Goal: Book appointment/travel/reservation

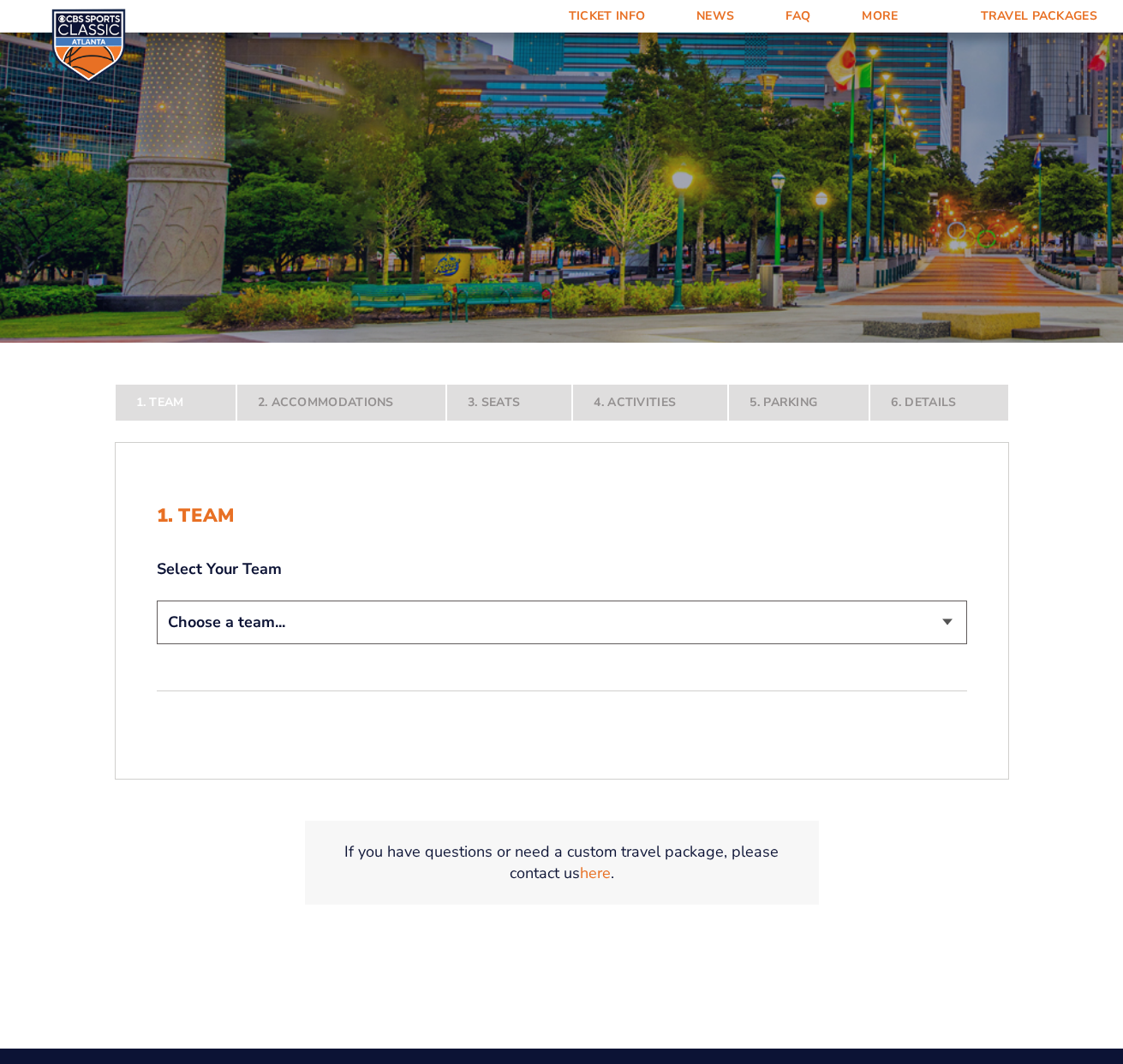
scroll to position [208, 0]
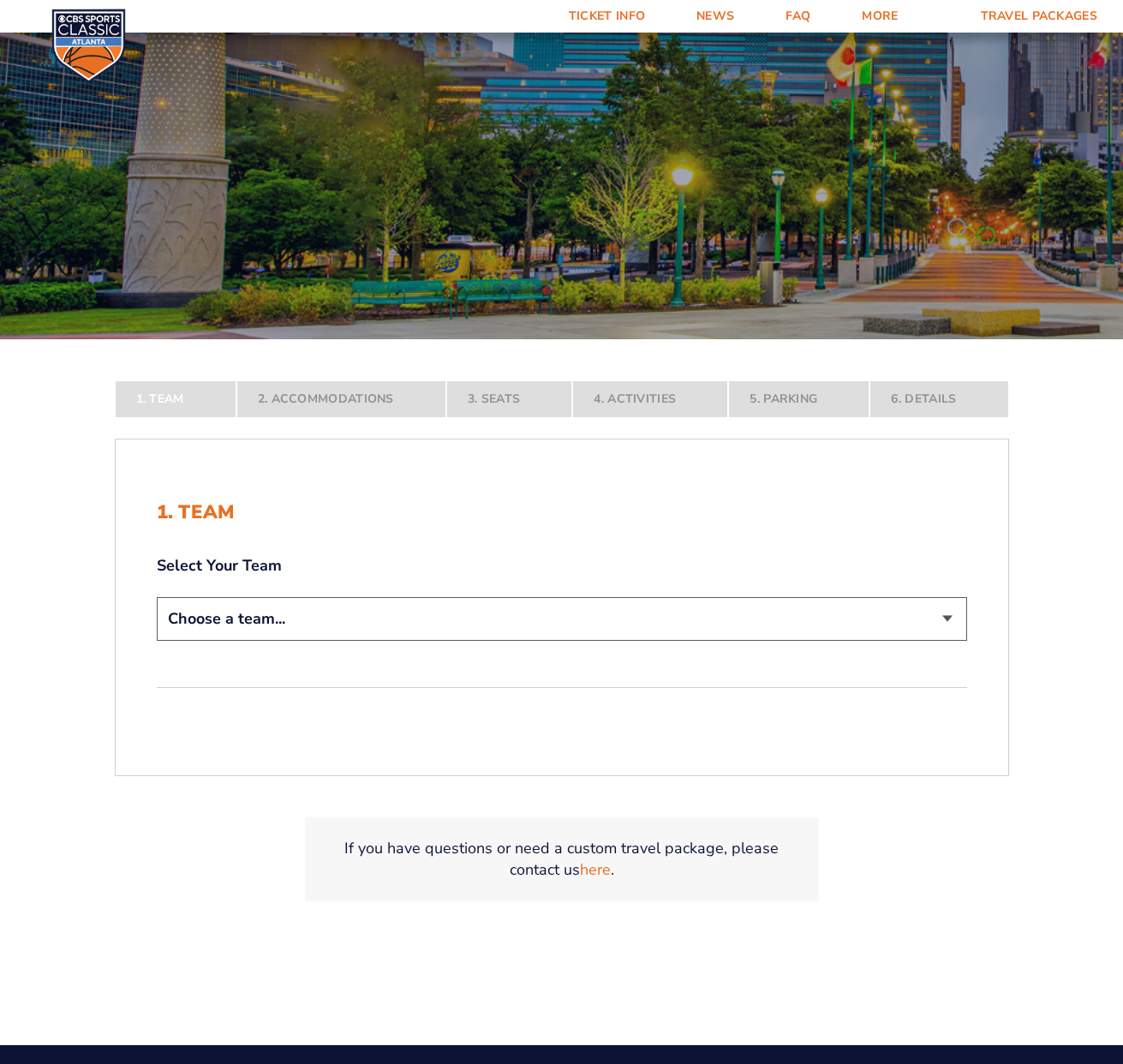
select select "12956"
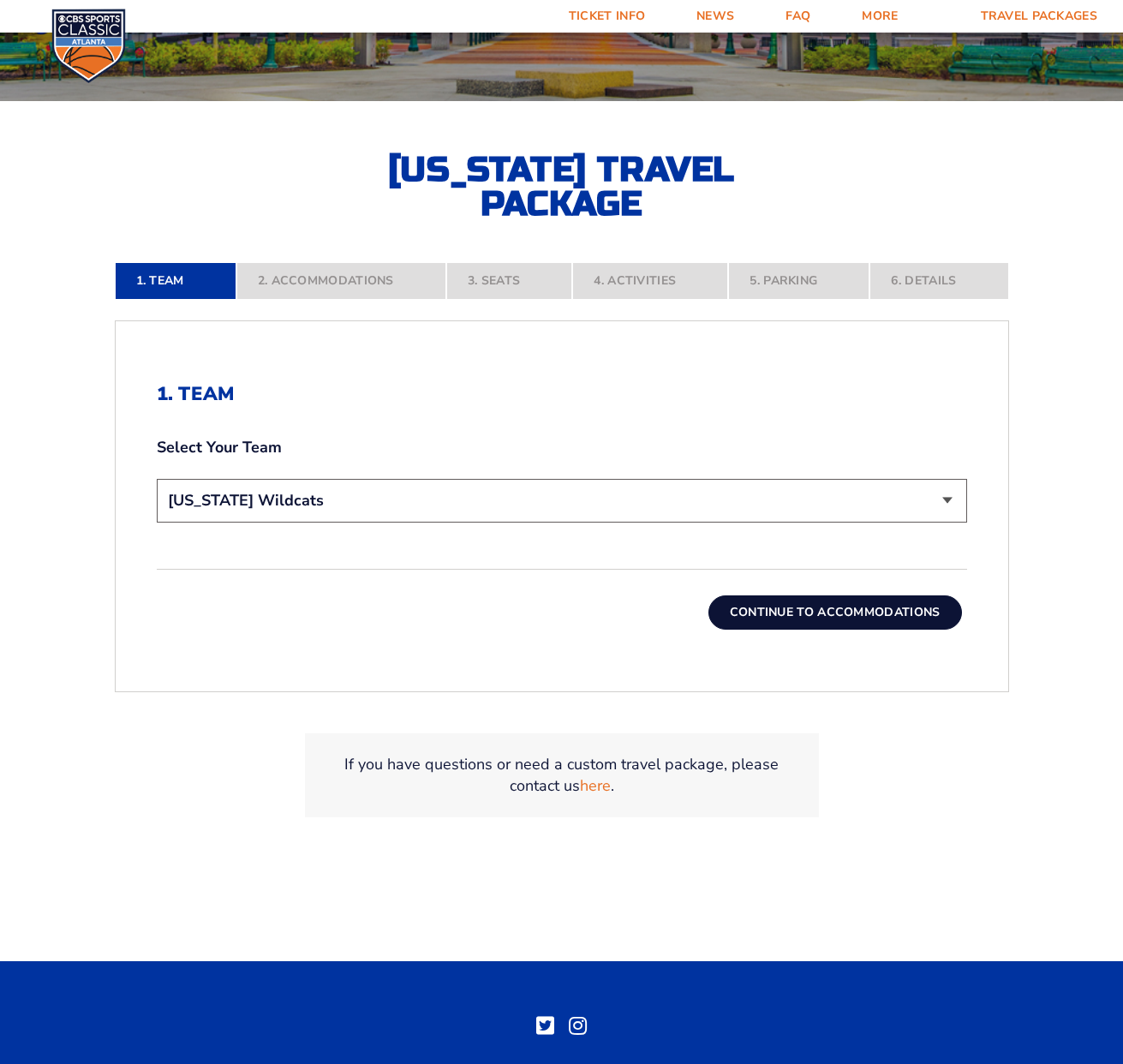
scroll to position [447, 0]
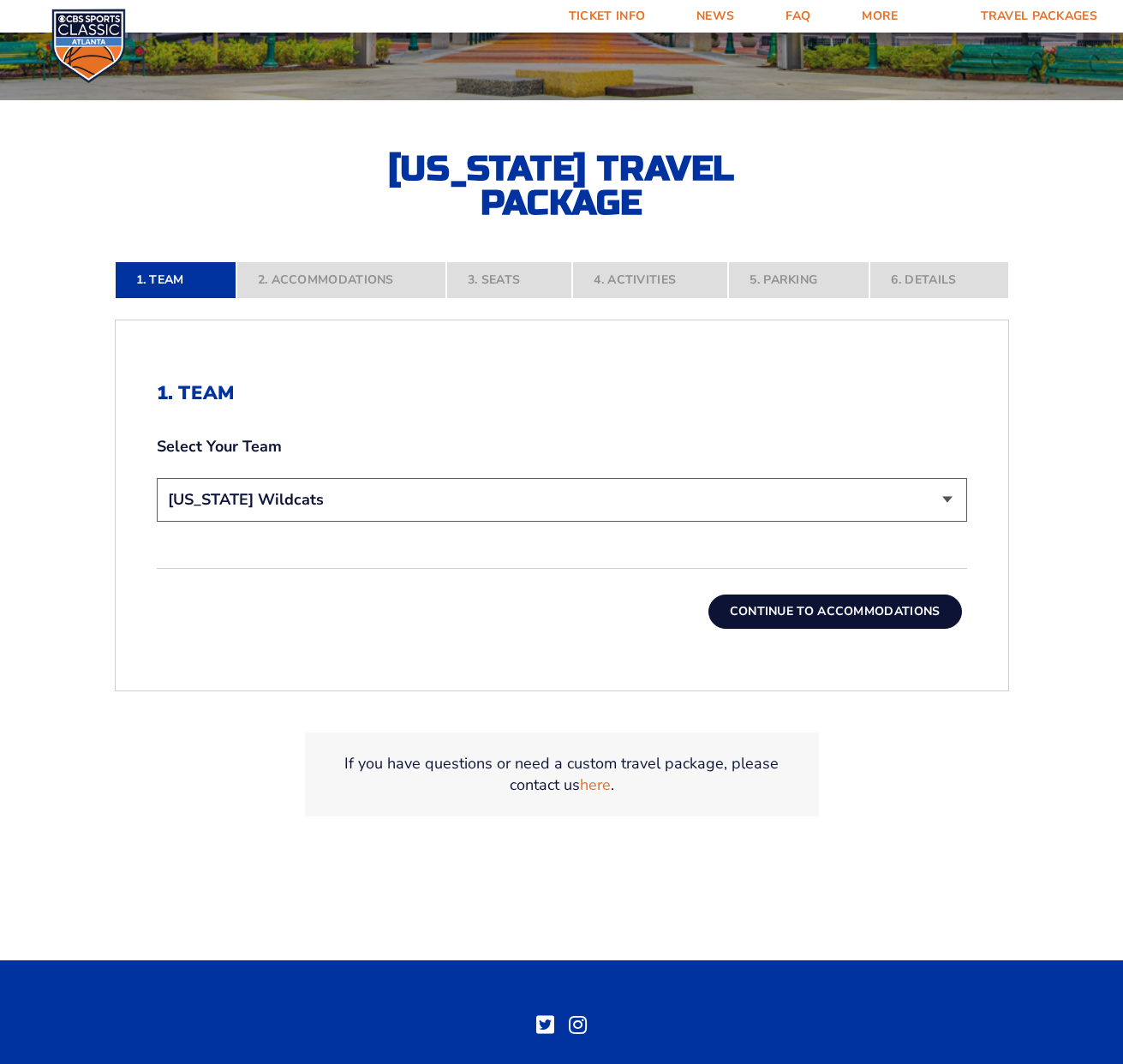
click at [871, 614] on button "Continue To Accommodations" at bounding box center [836, 611] width 254 height 34
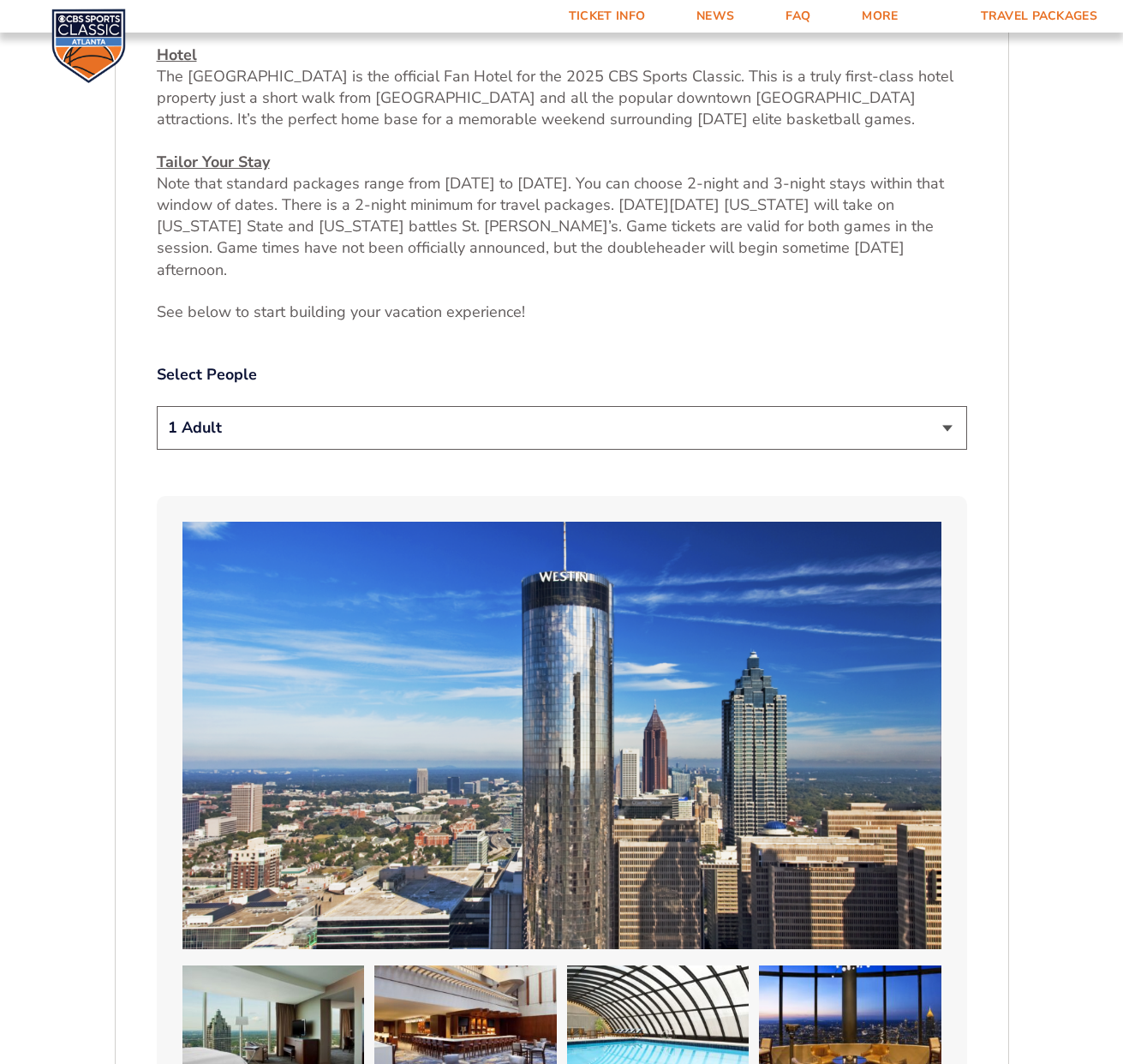
scroll to position [905, 0]
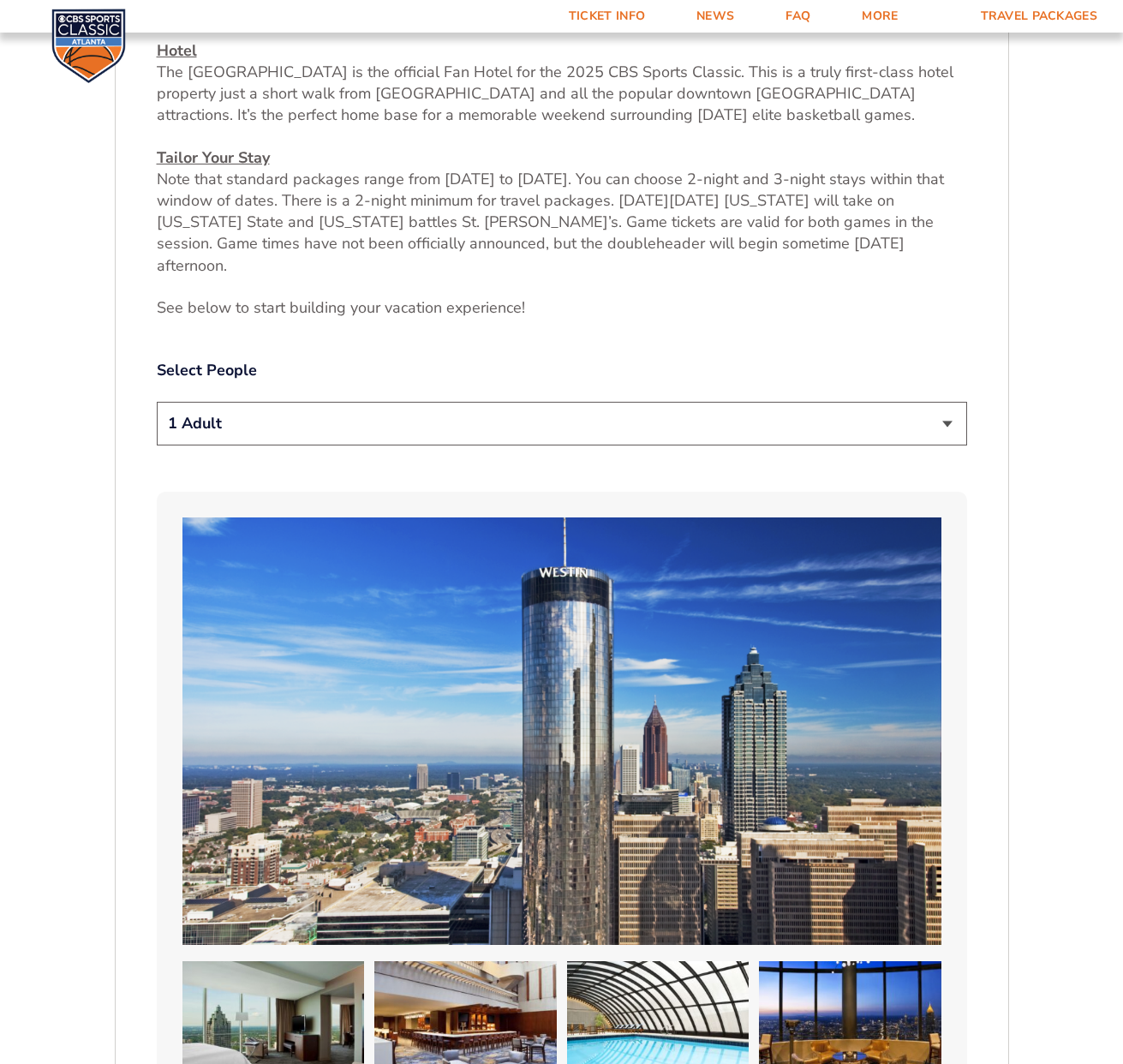
select select "2 Adults"
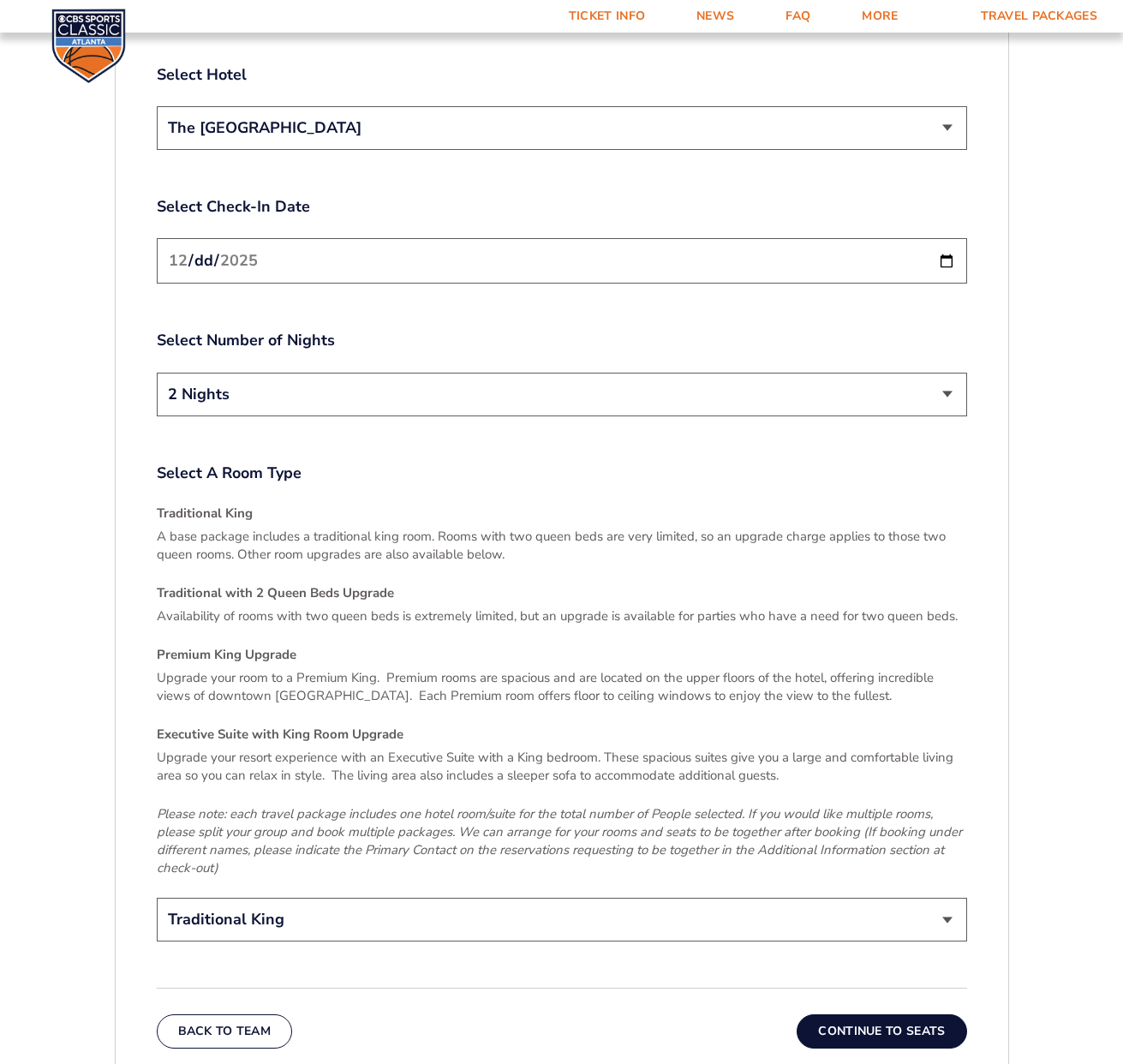
scroll to position [2287, 0]
select select "Traditional with 2 Queen Beds Upgrade"
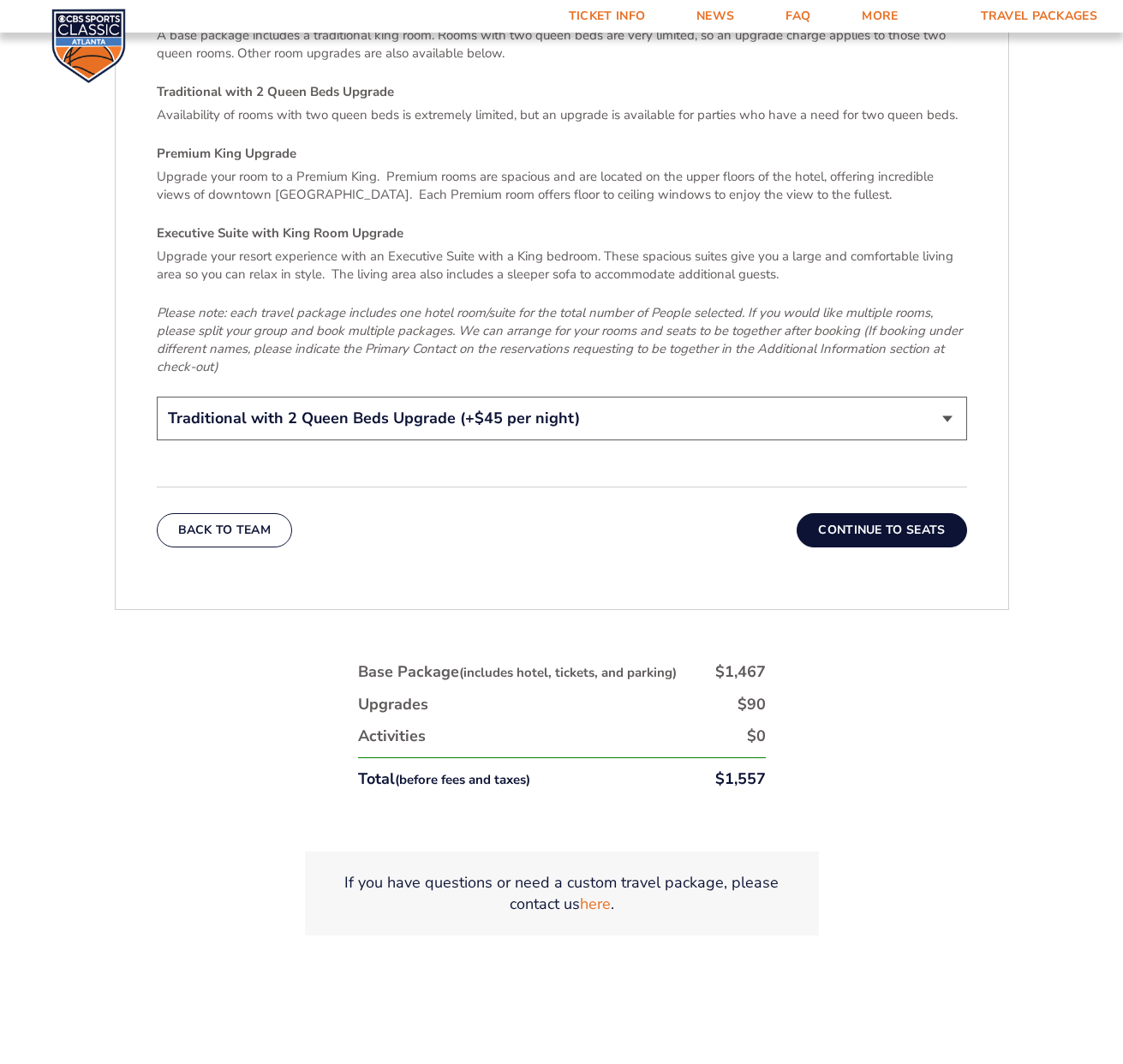
scroll to position [2794, 0]
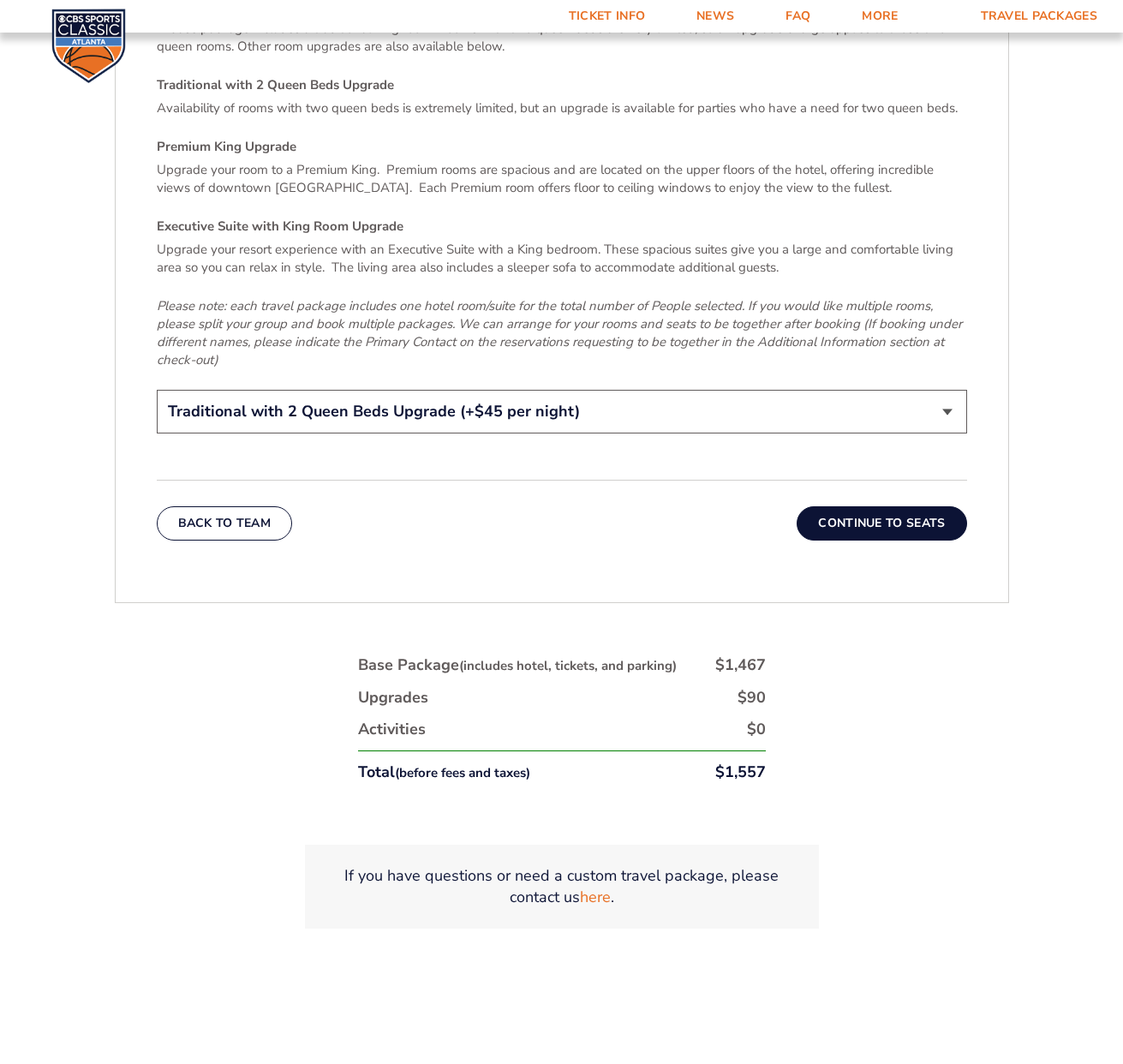
click at [885, 506] on button "Continue To Seats" at bounding box center [882, 523] width 170 height 34
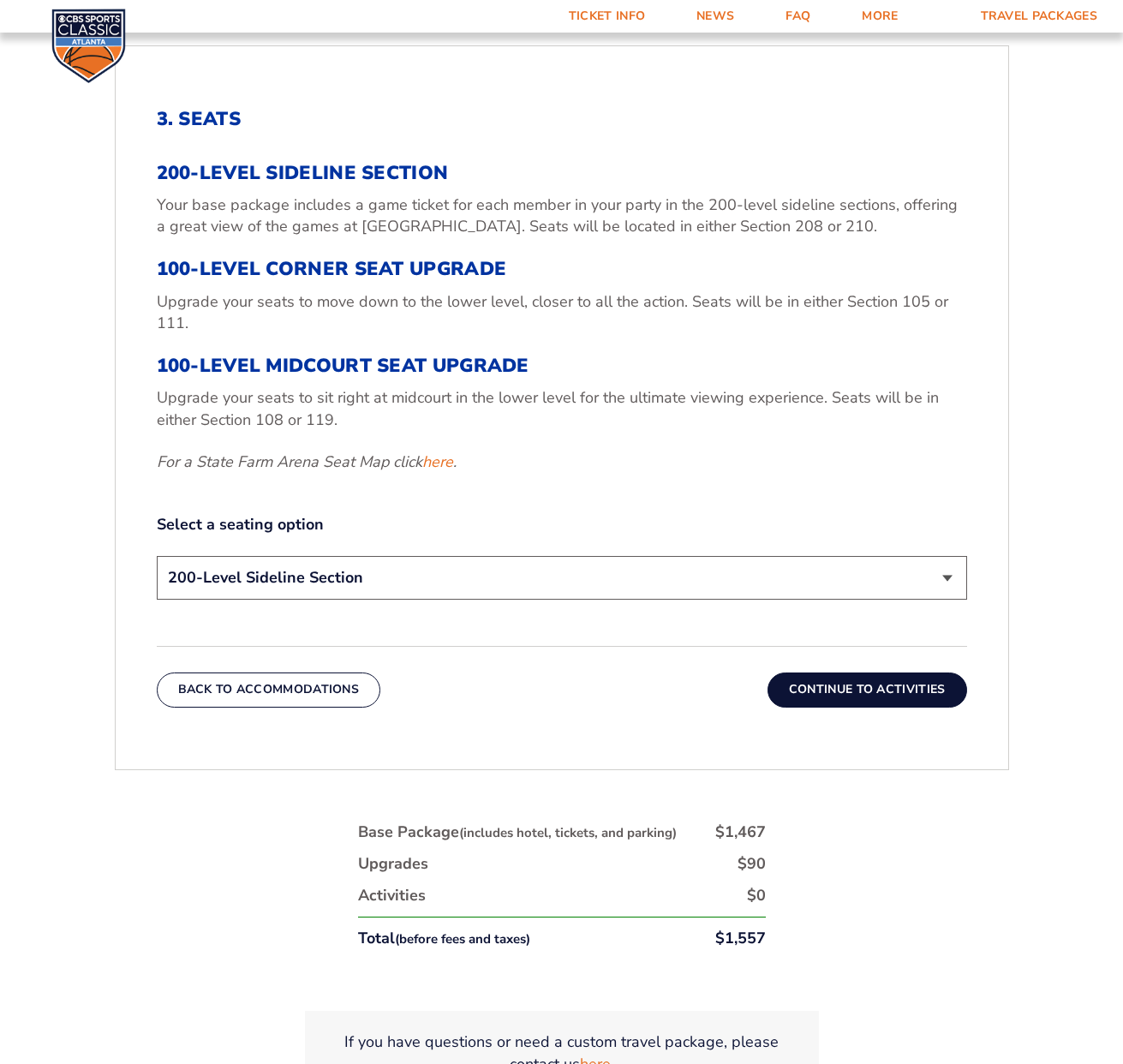
scroll to position [722, 0]
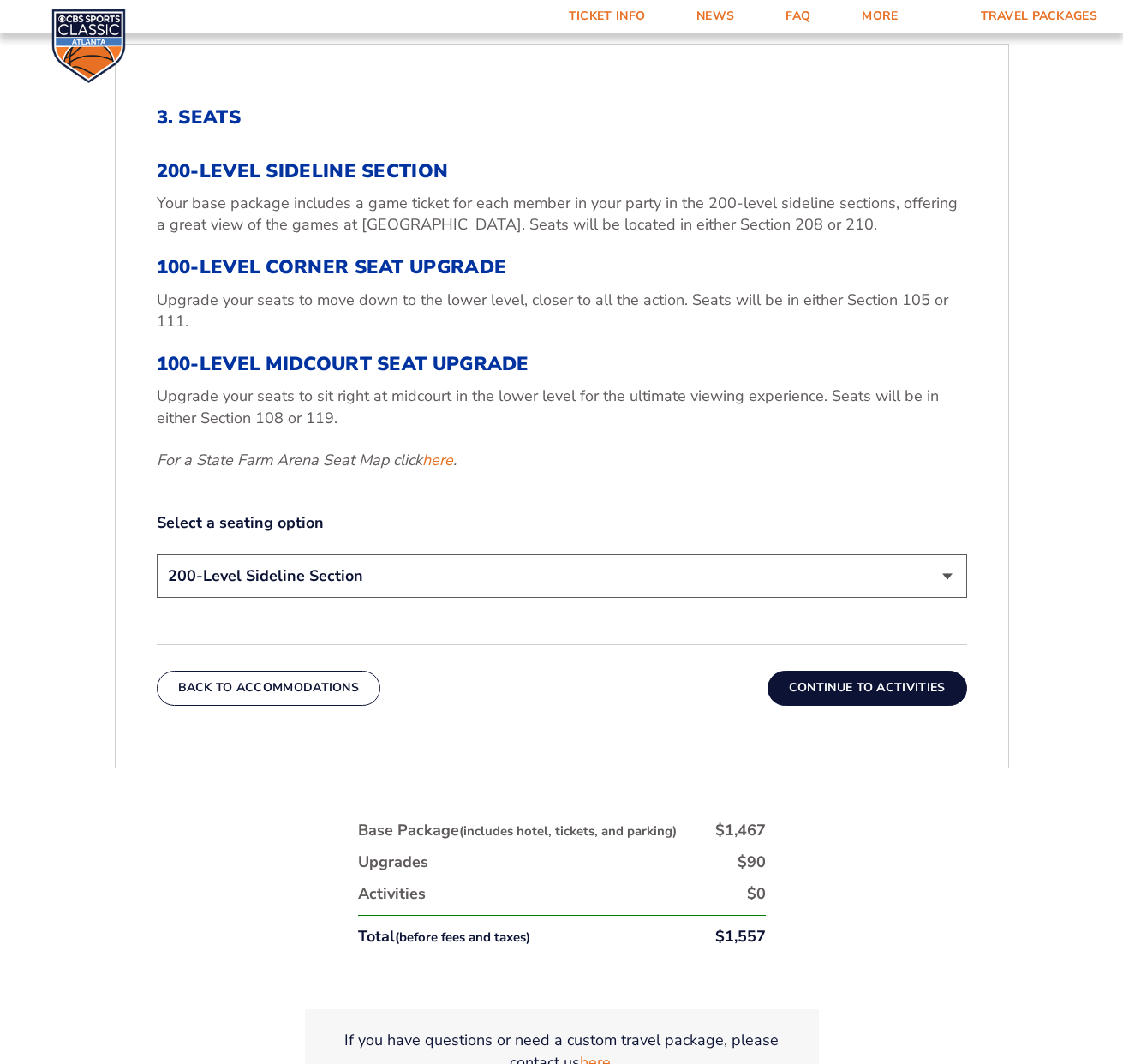
select select "100-Level Midcourt Seat Upgrade"
click at [899, 687] on button "Continue To Activities" at bounding box center [867, 687] width 200 height 34
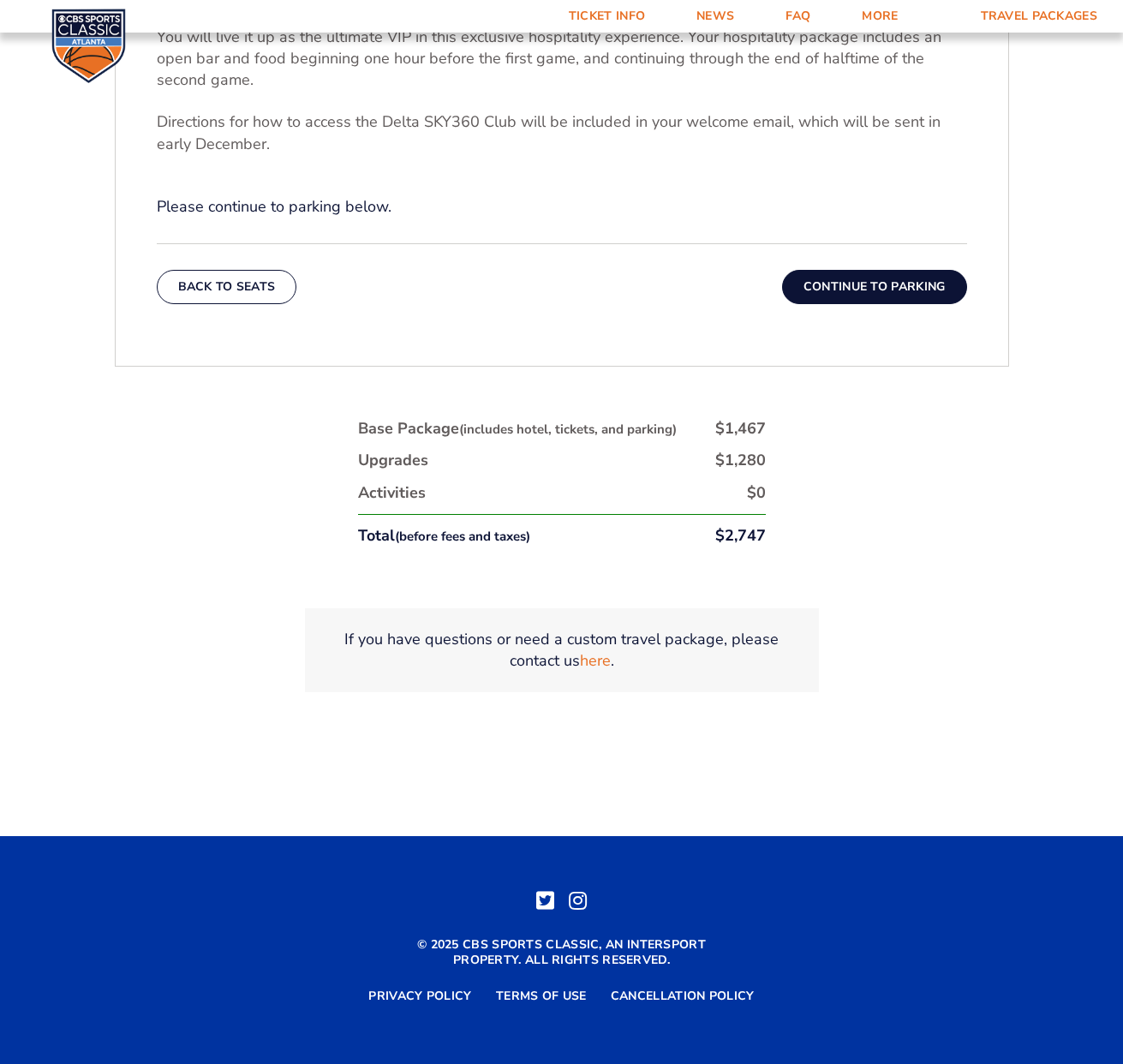
scroll to position [918, 0]
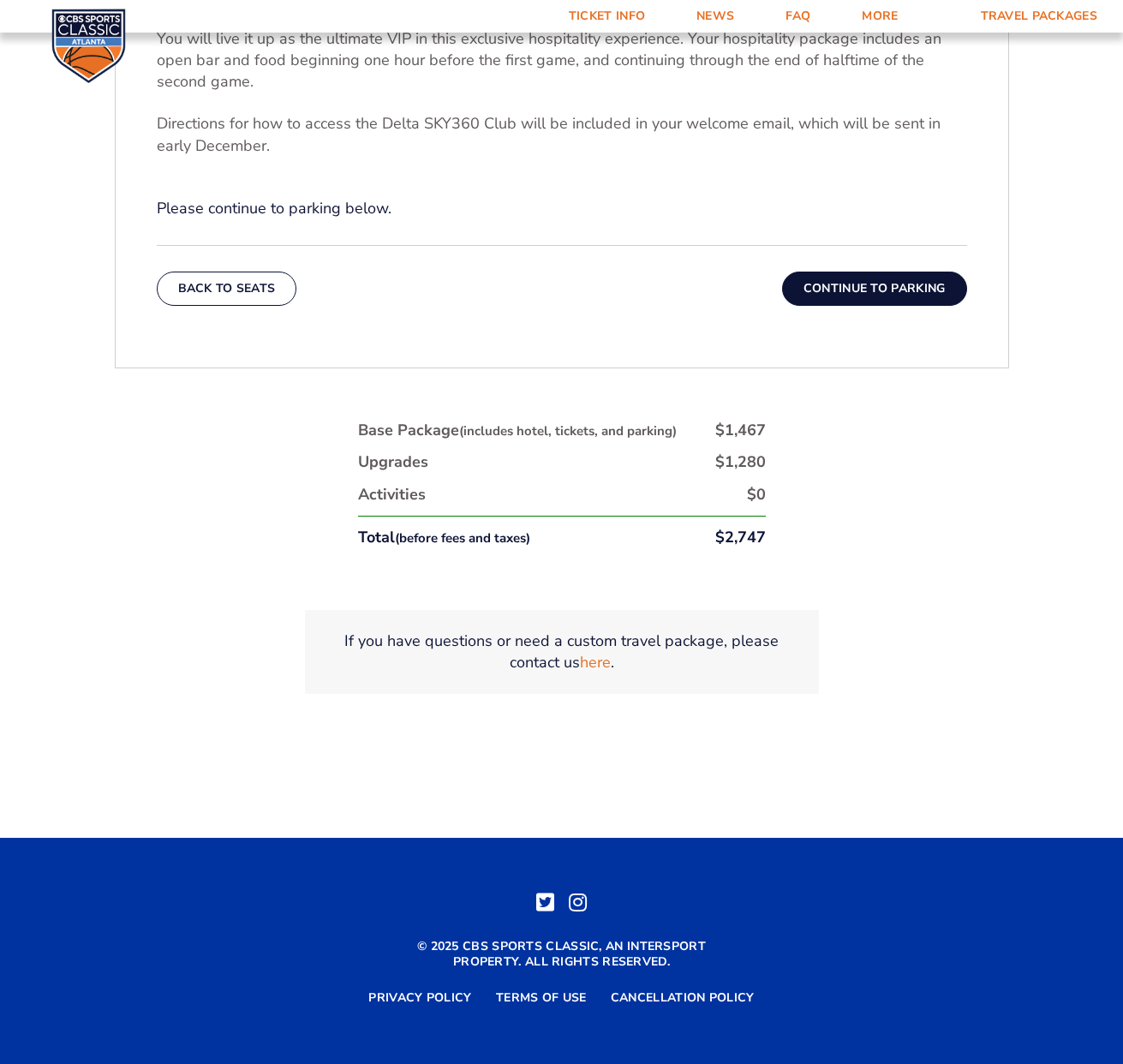
click at [860, 294] on button "Continue To Parking" at bounding box center [874, 288] width 185 height 34
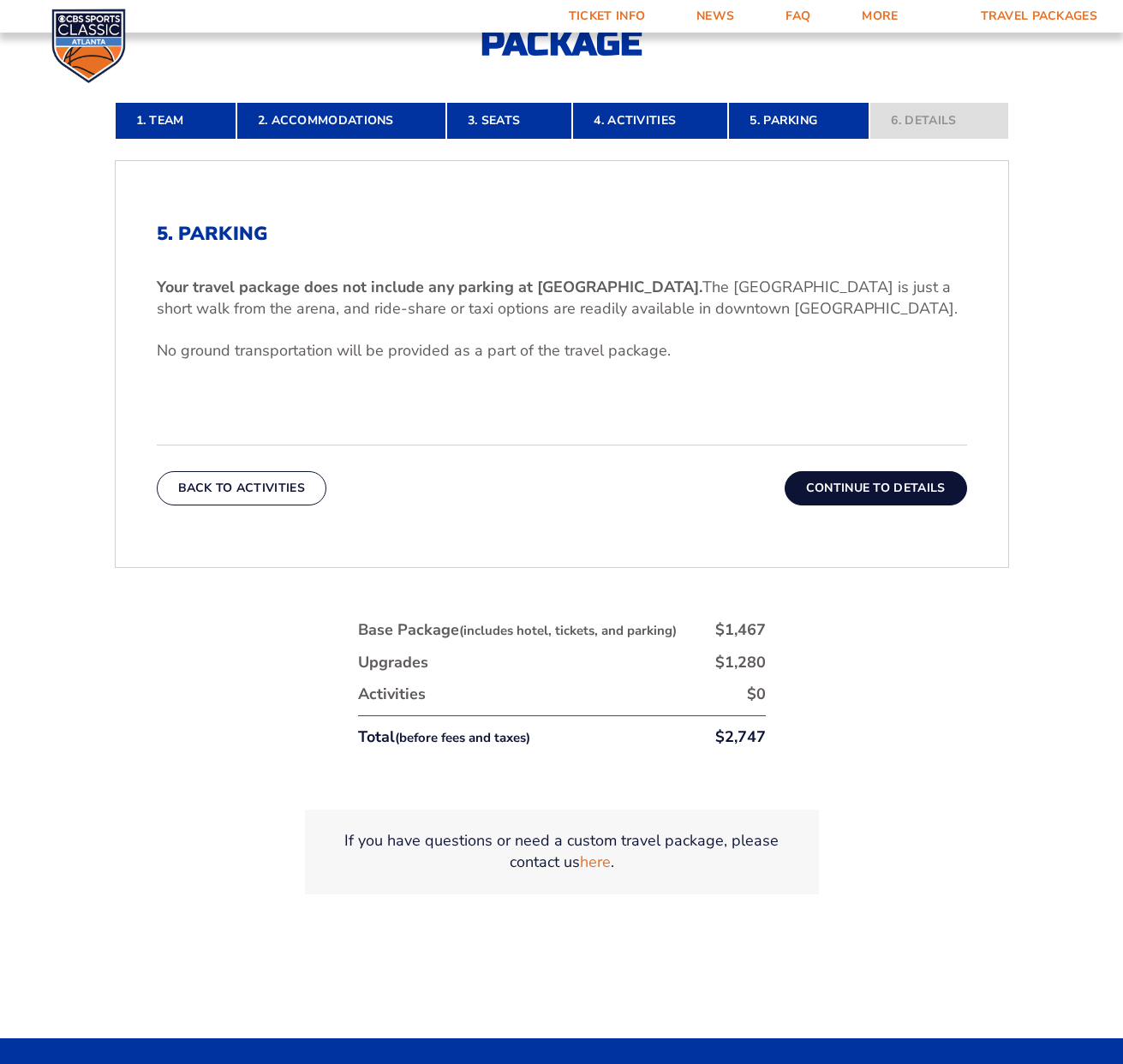
scroll to position [609, 0]
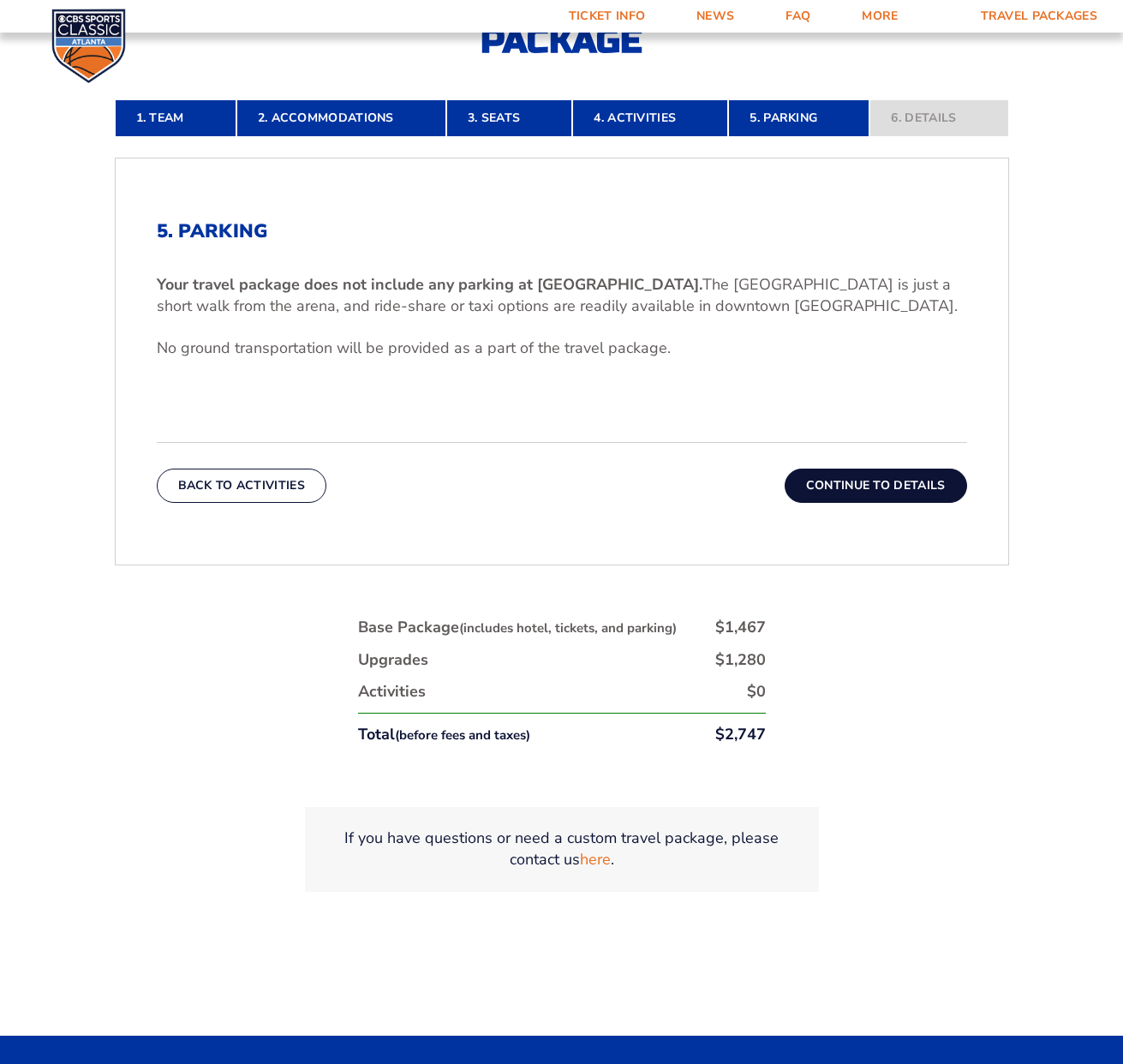
click at [925, 484] on button "Continue To Details" at bounding box center [876, 485] width 182 height 34
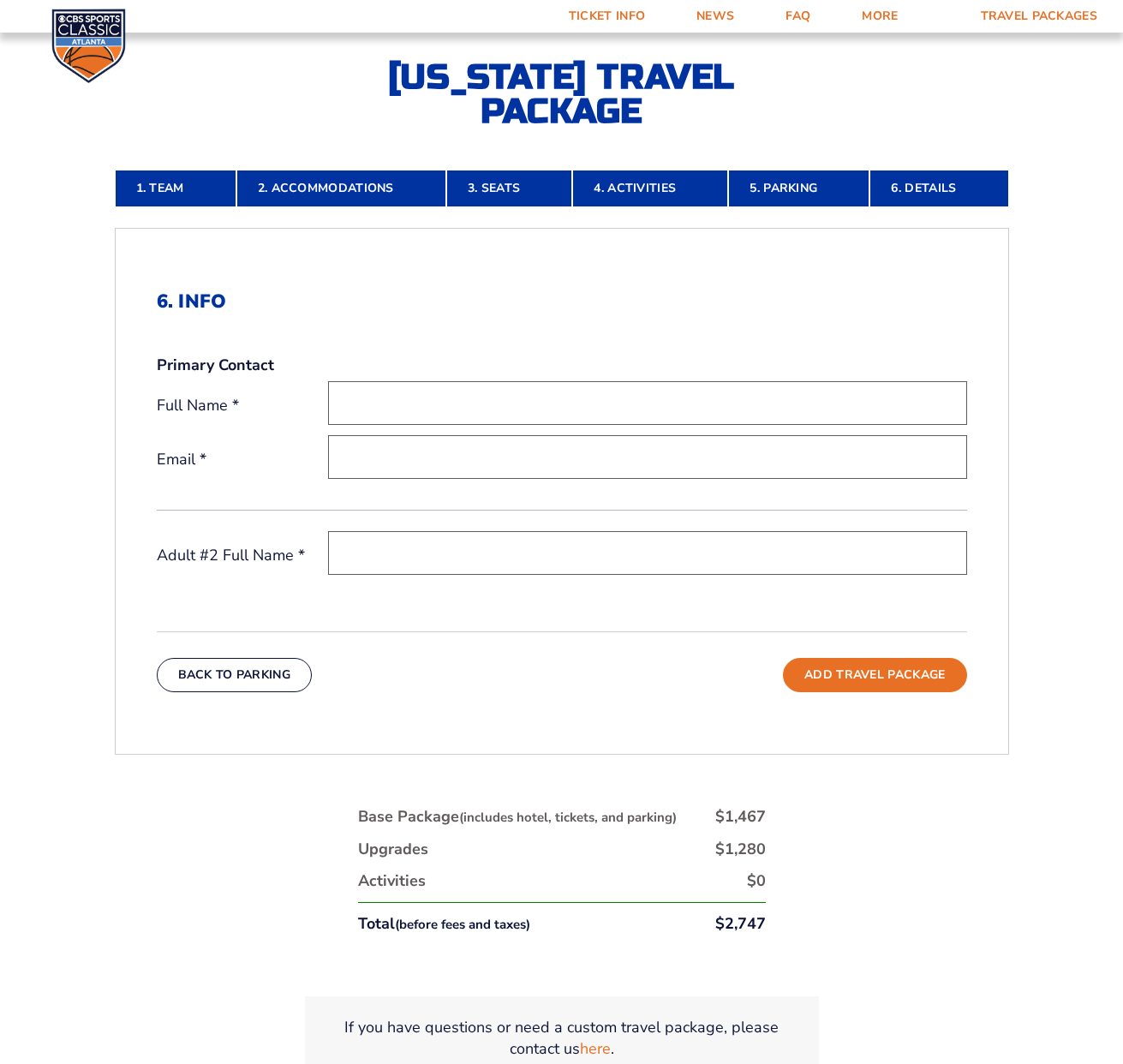
scroll to position [540, 0]
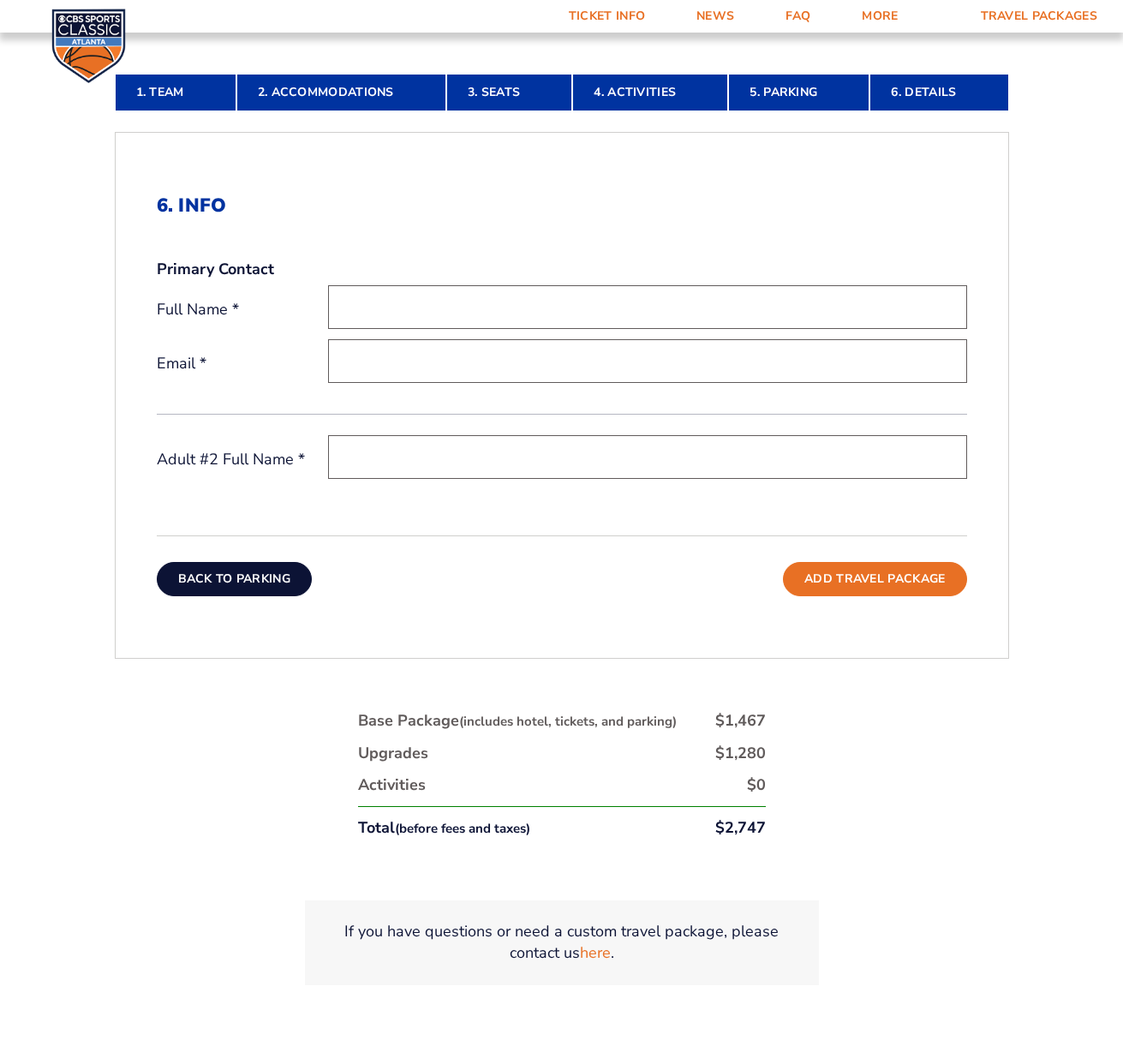
click at [240, 586] on button "Back To Parking" at bounding box center [235, 579] width 156 height 34
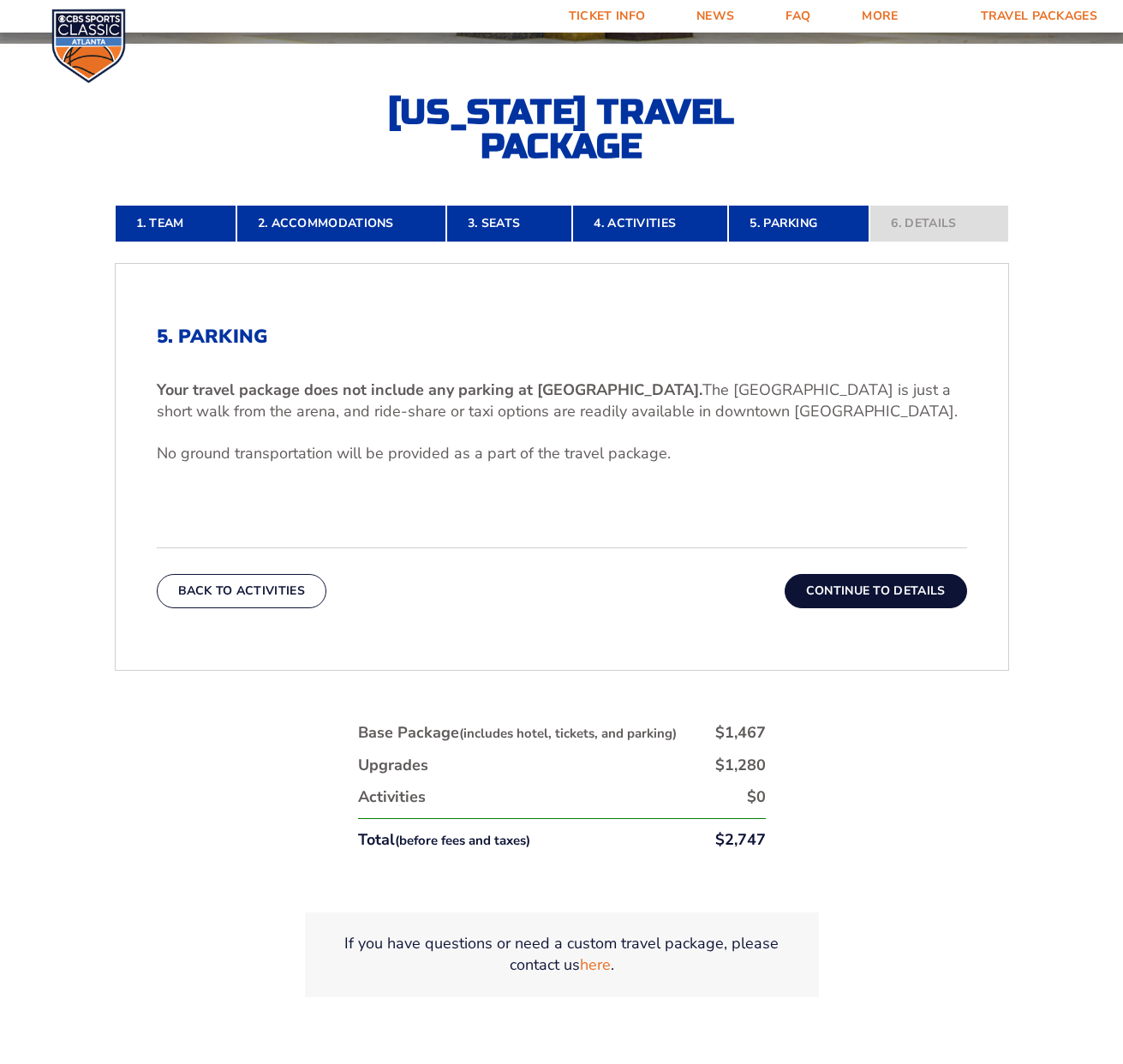
scroll to position [502, 0]
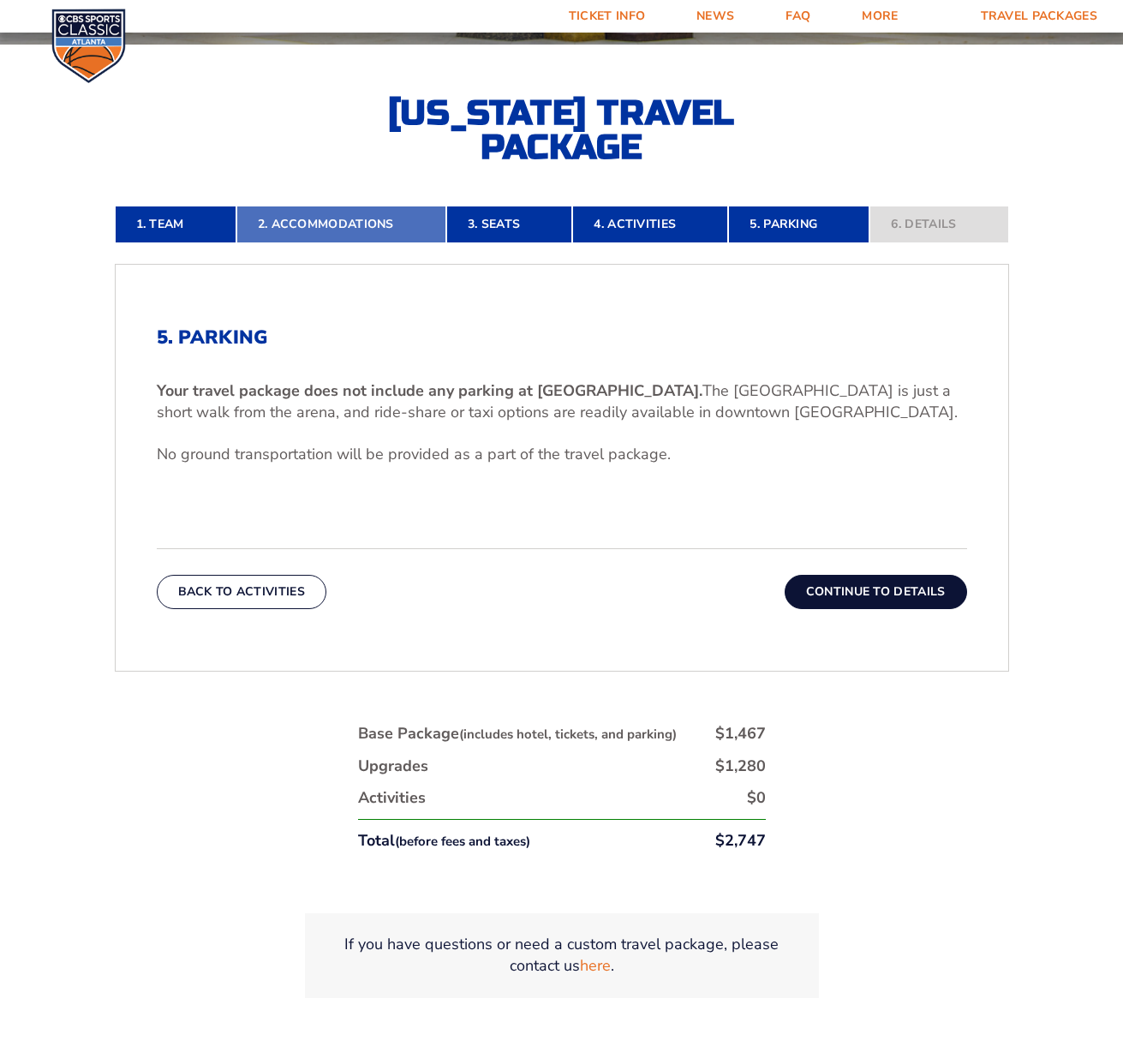
click at [387, 227] on link "2. Accommodations" at bounding box center [342, 224] width 210 height 38
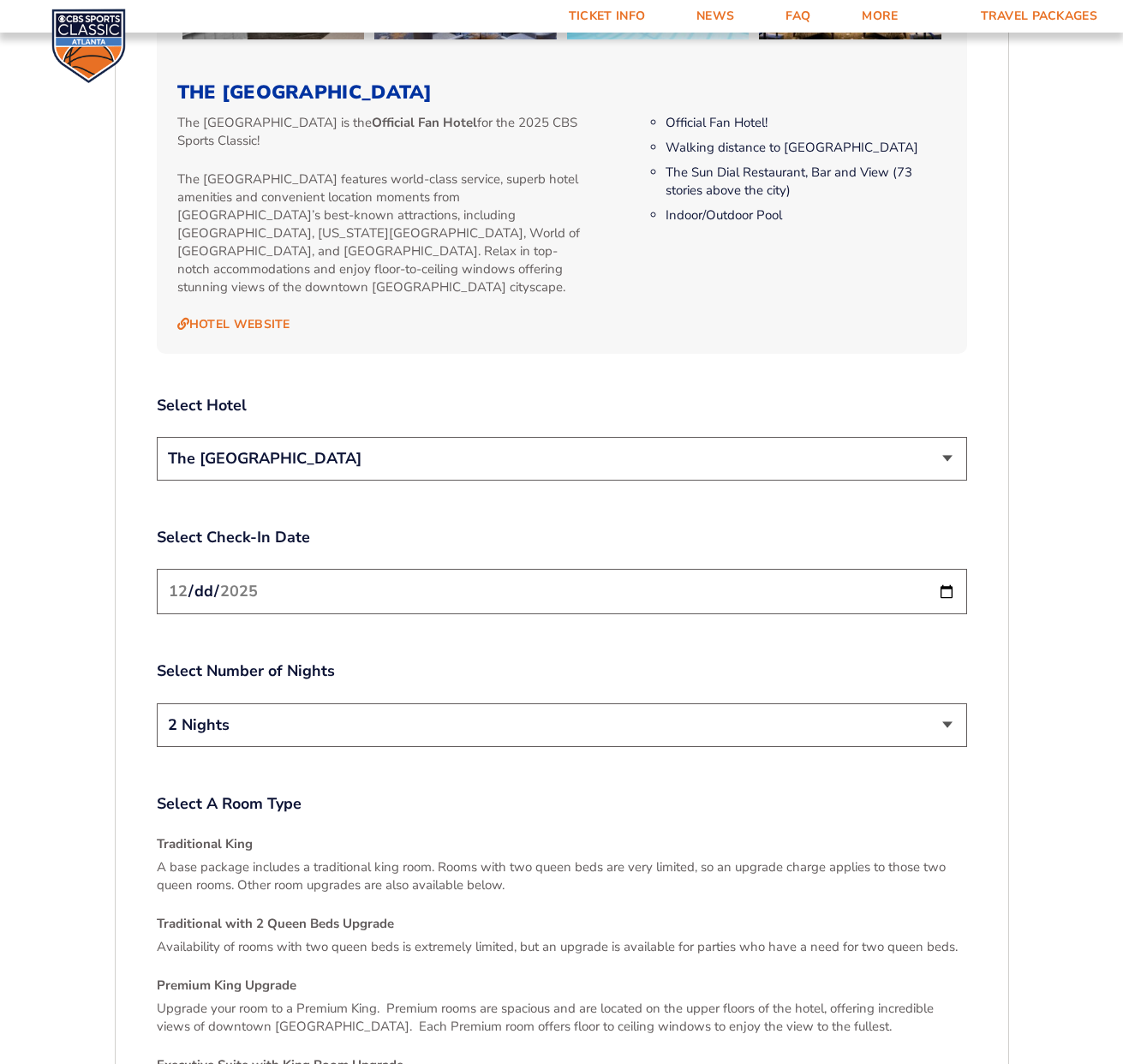
scroll to position [1958, 0]
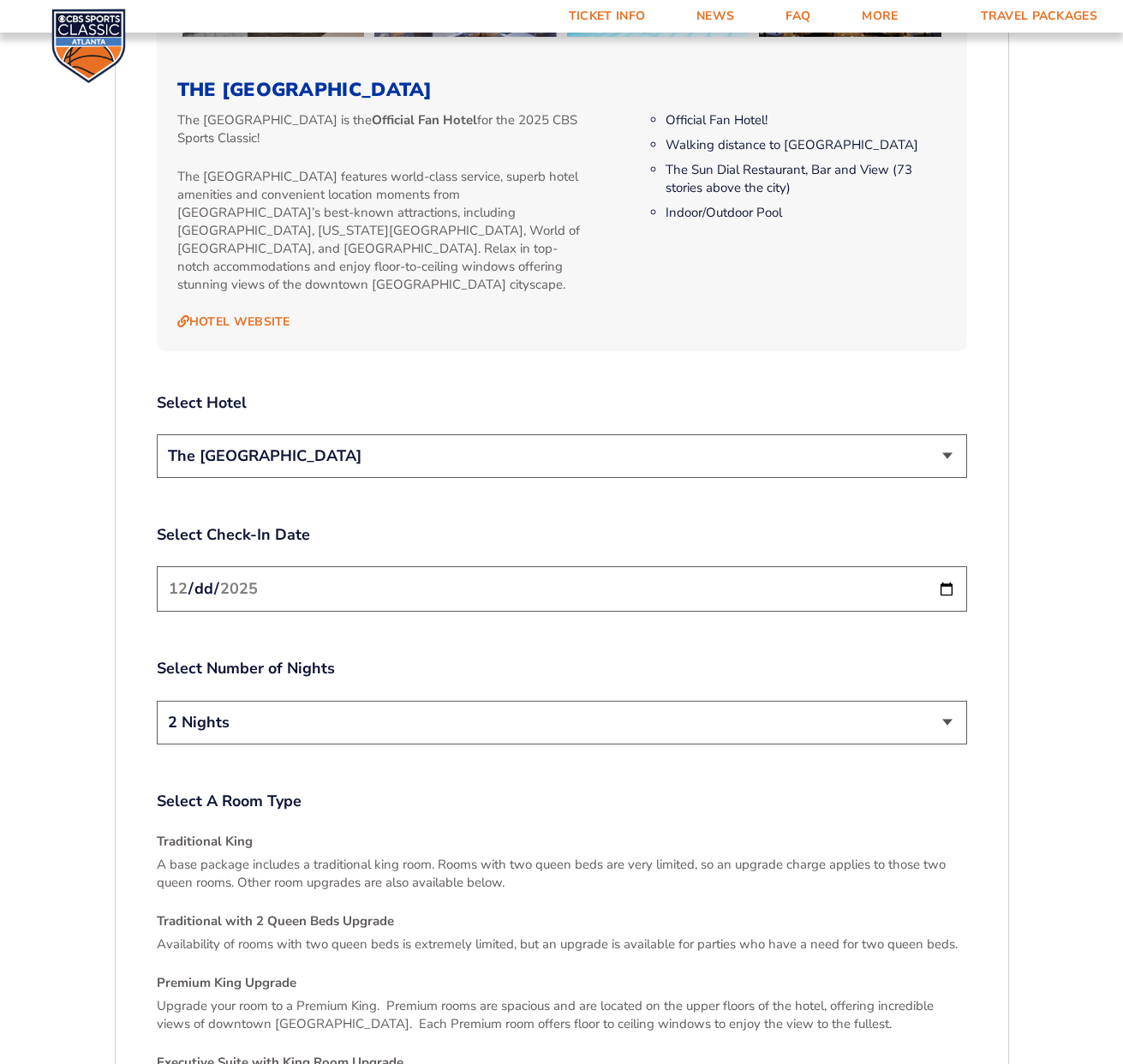
select select "3 Nights"
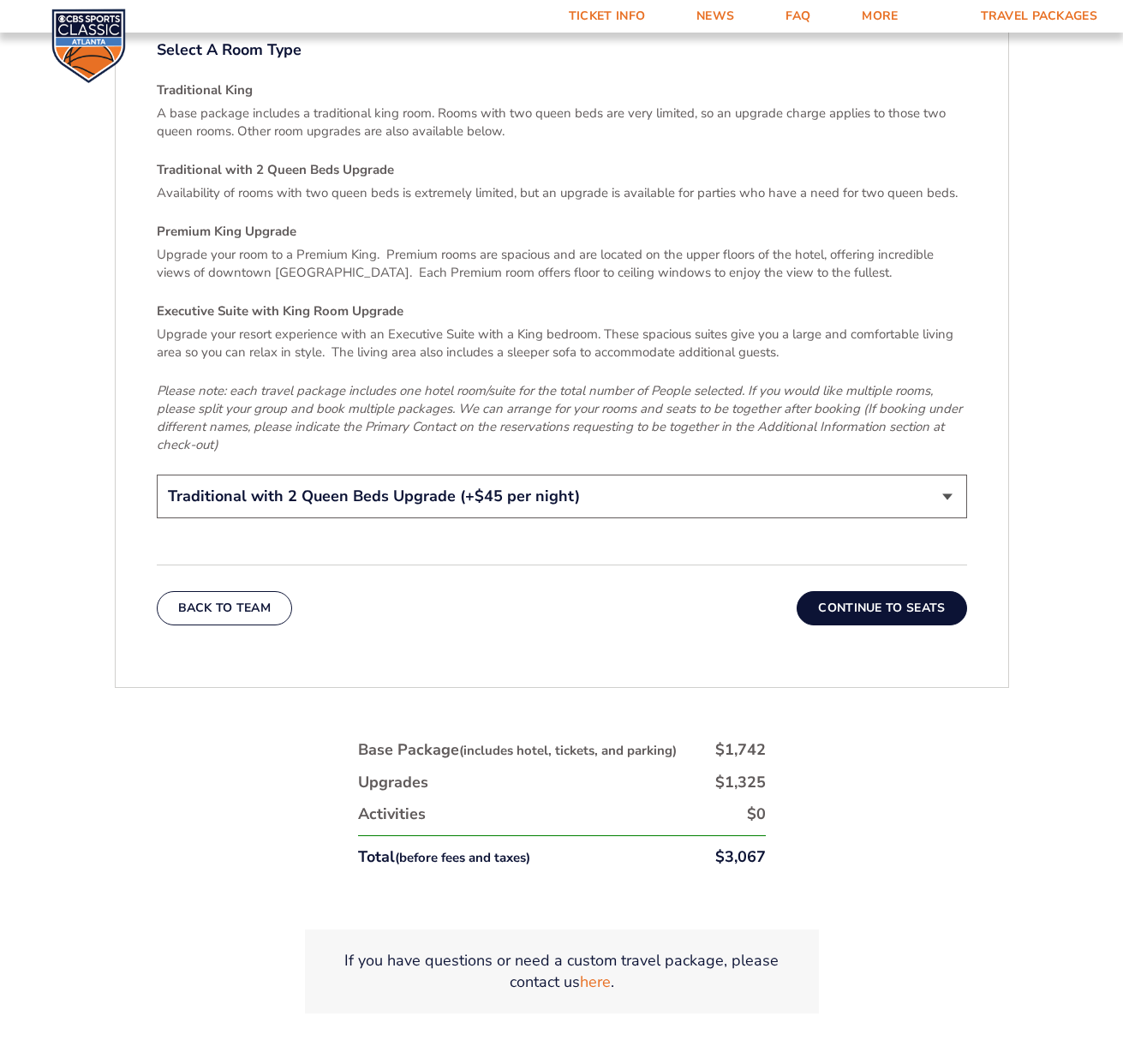
scroll to position [2712, 0]
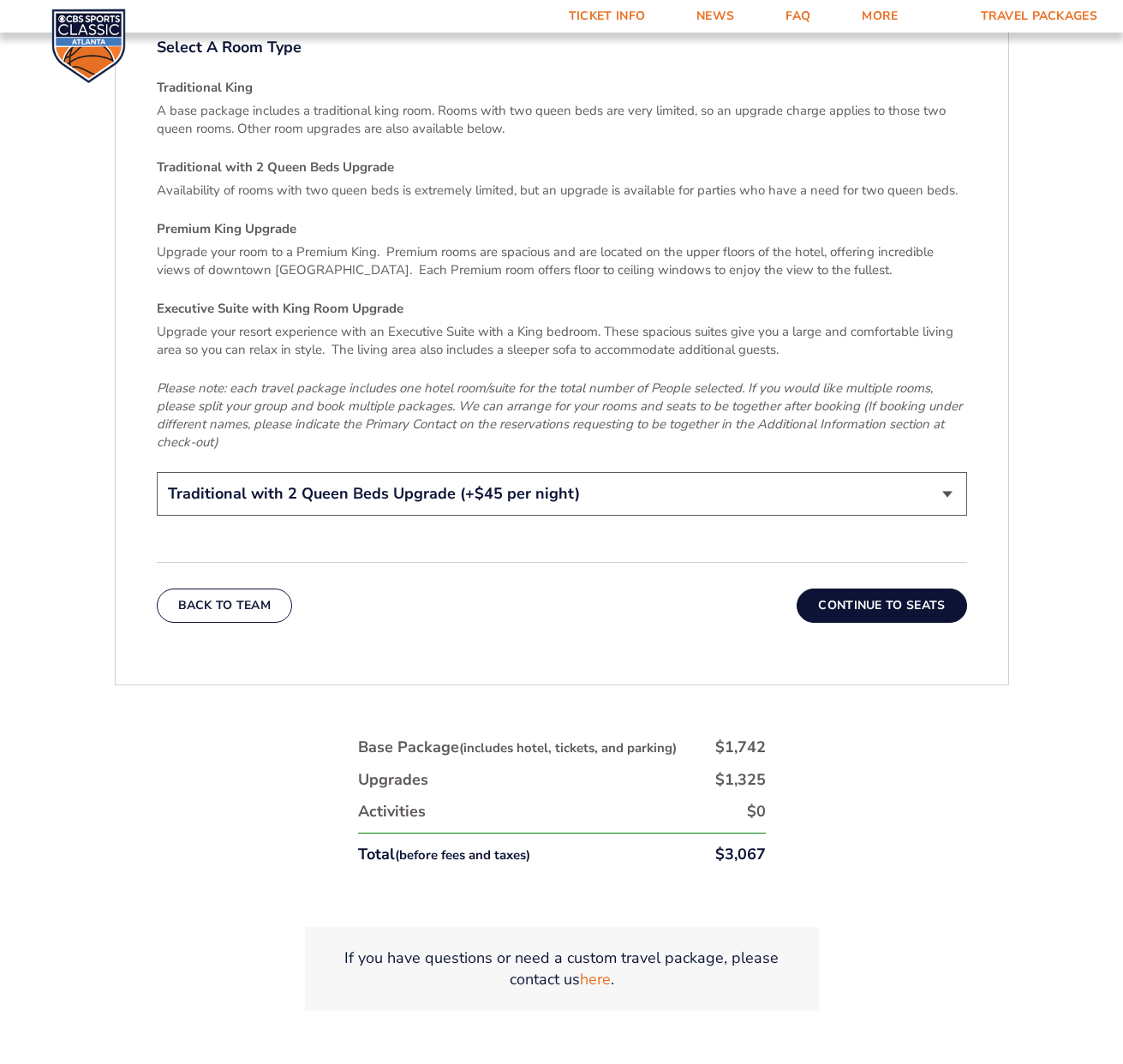
click at [923, 588] on button "Continue To Seats" at bounding box center [882, 605] width 170 height 34
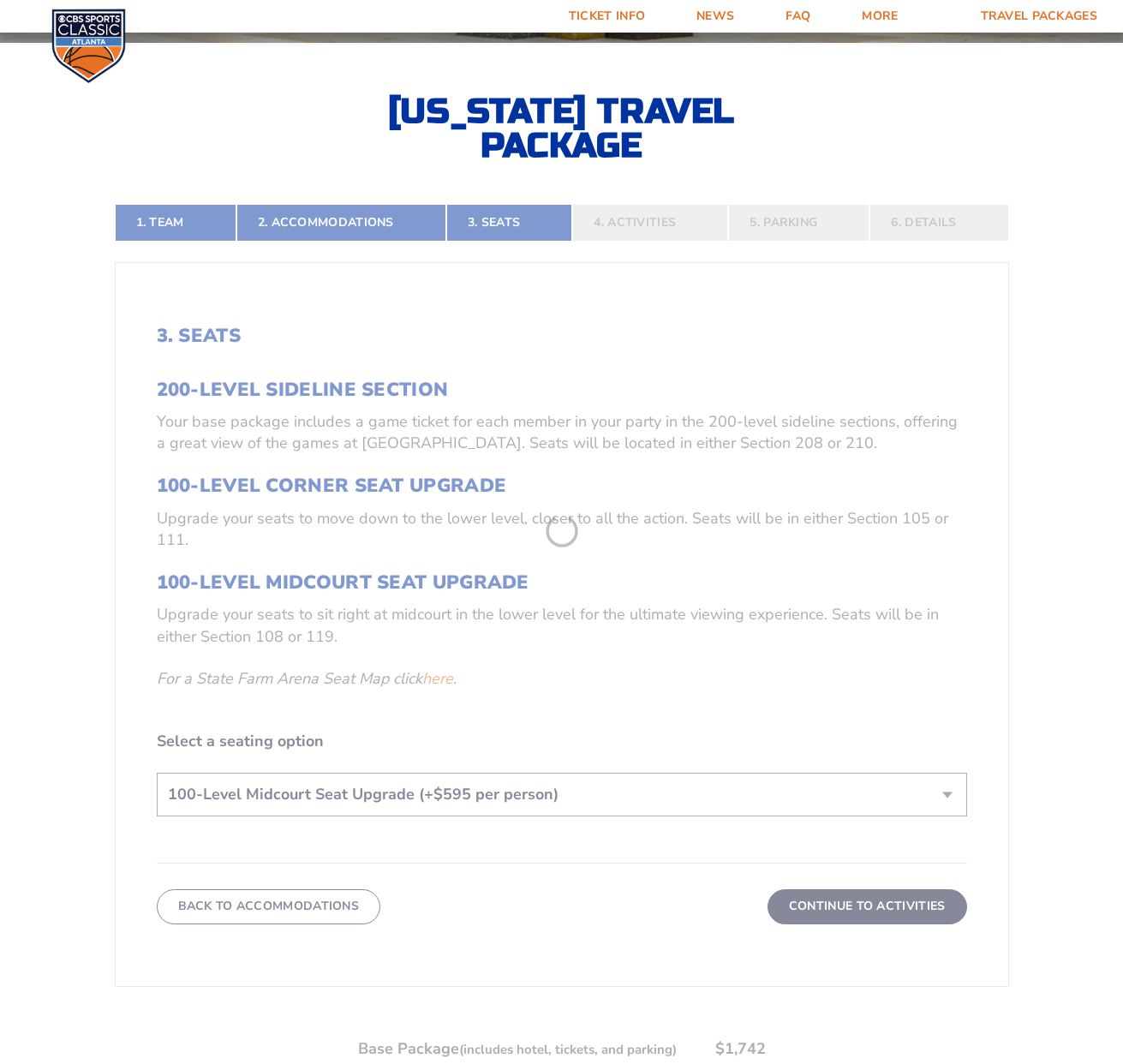
scroll to position [503, 0]
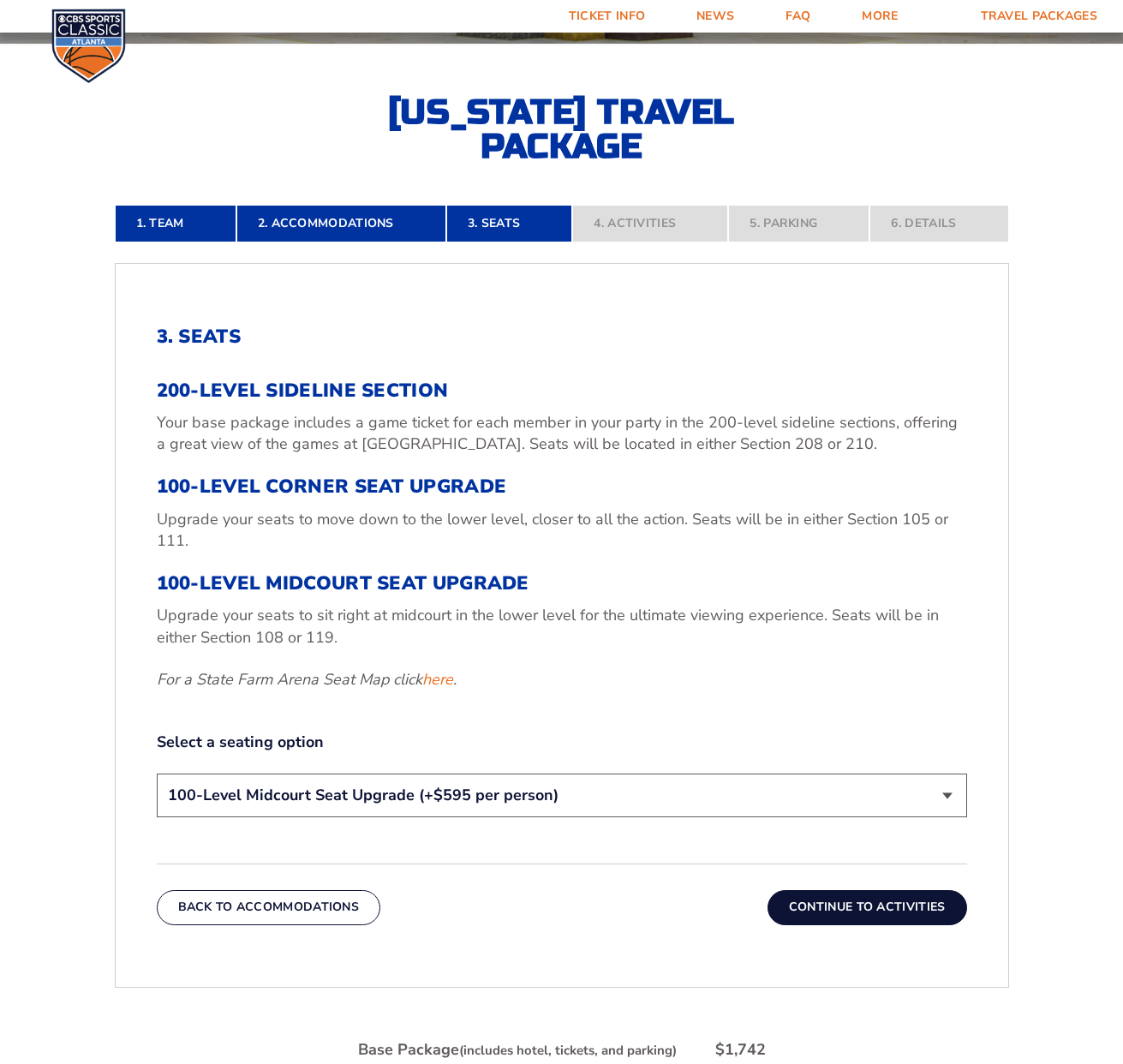
click at [841, 906] on button "Continue To Activities" at bounding box center [867, 906] width 200 height 34
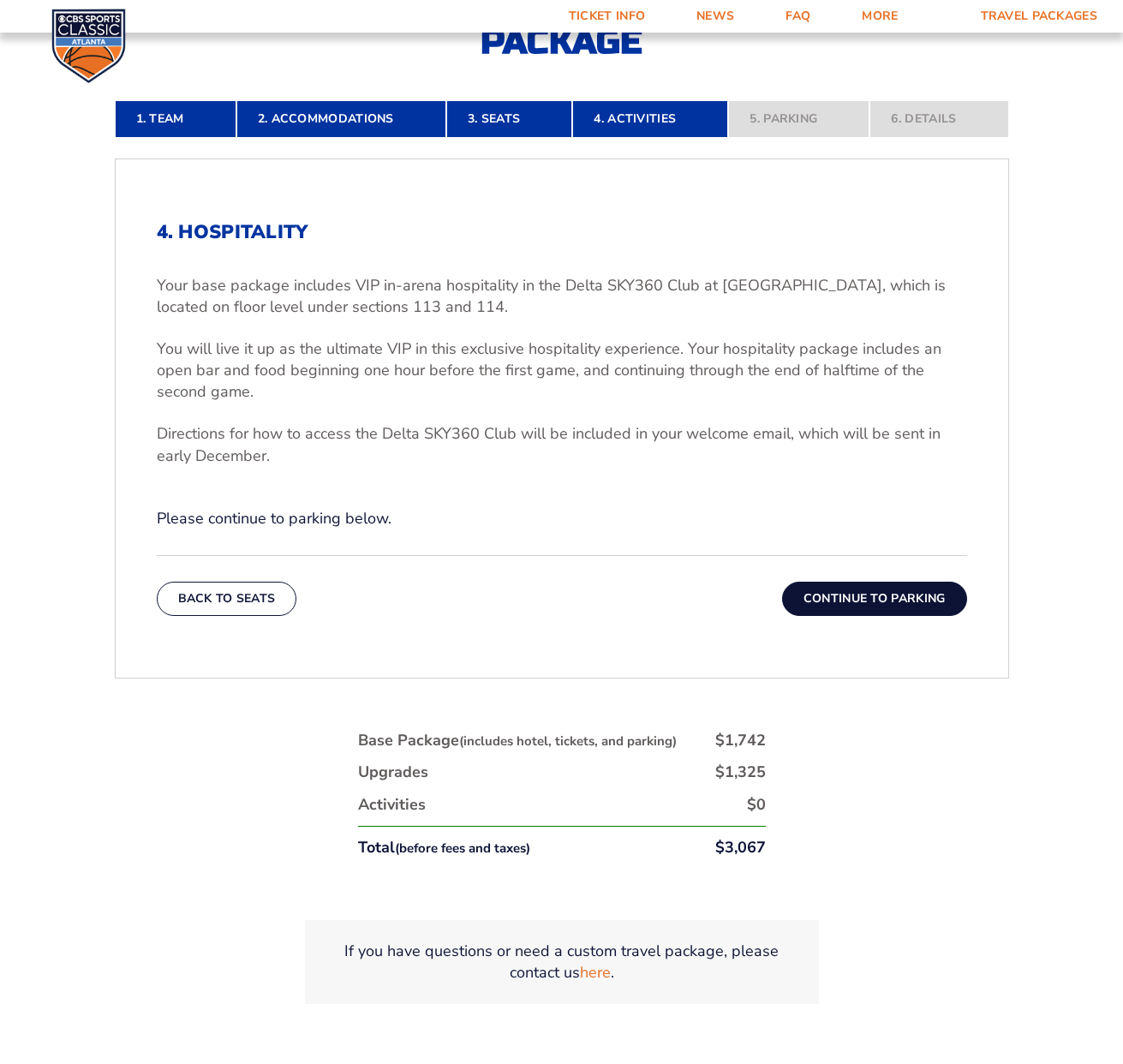
scroll to position [609, 0]
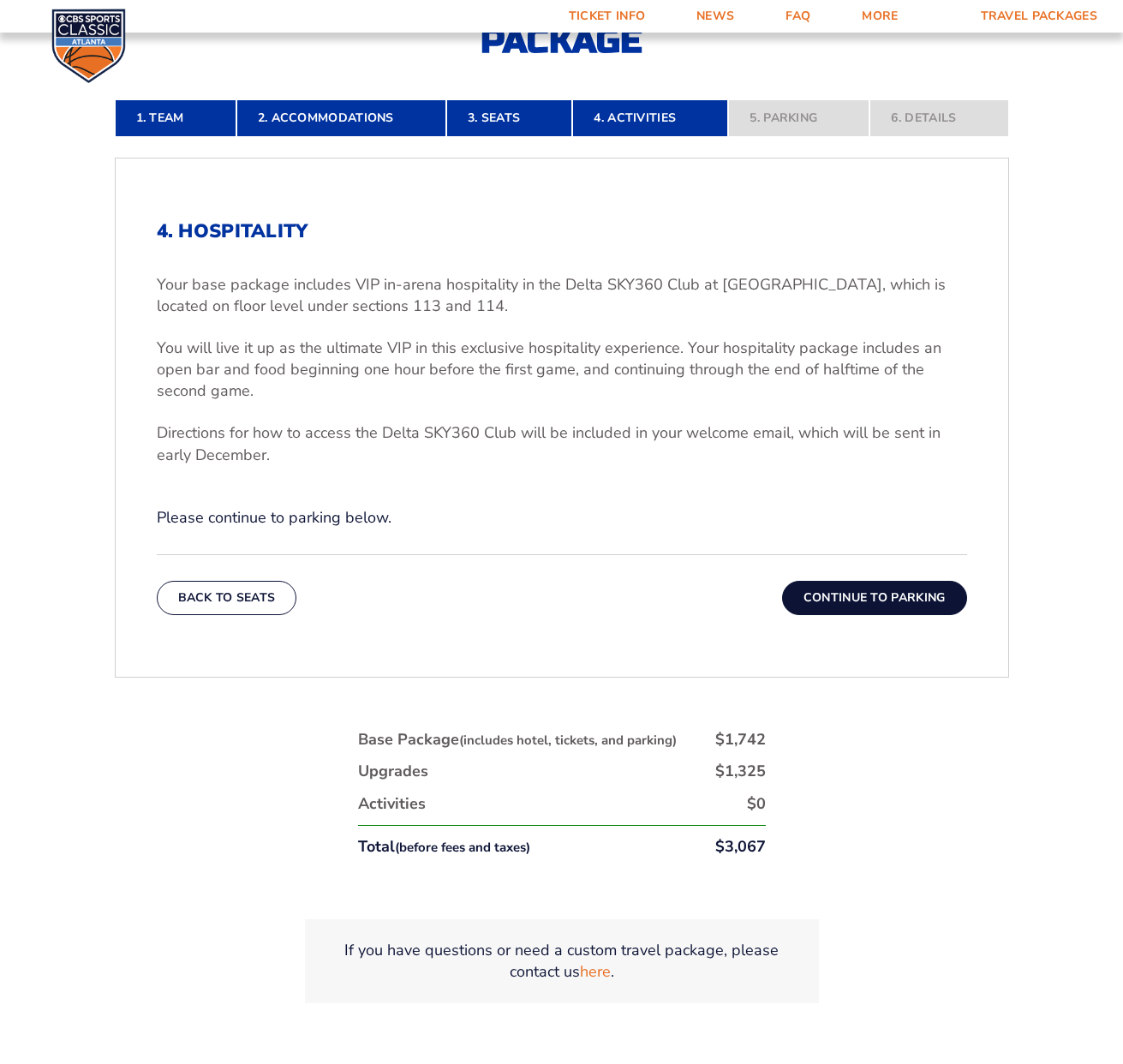
click at [883, 606] on button "Continue To Parking" at bounding box center [874, 597] width 185 height 34
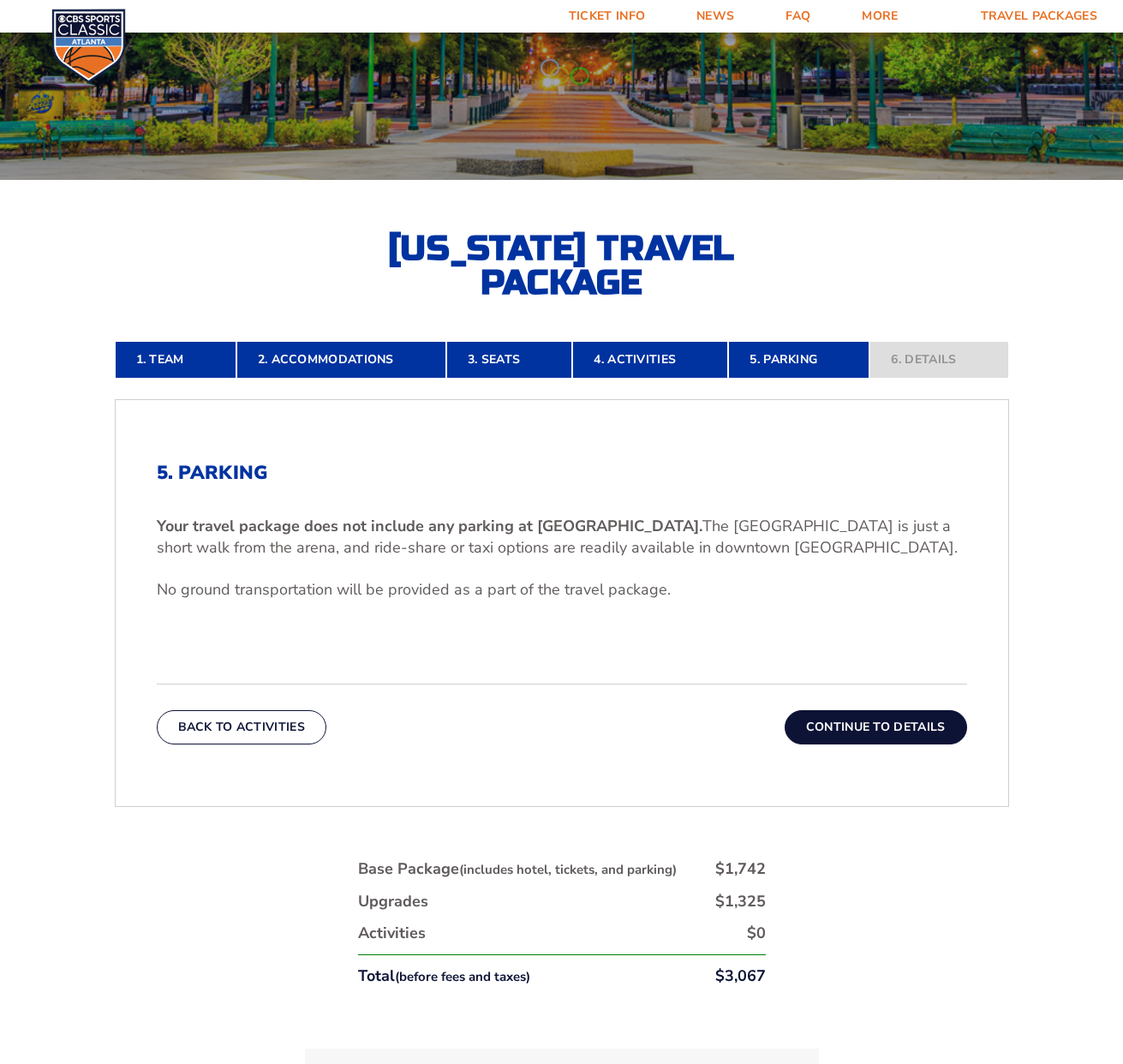
scroll to position [364, 0]
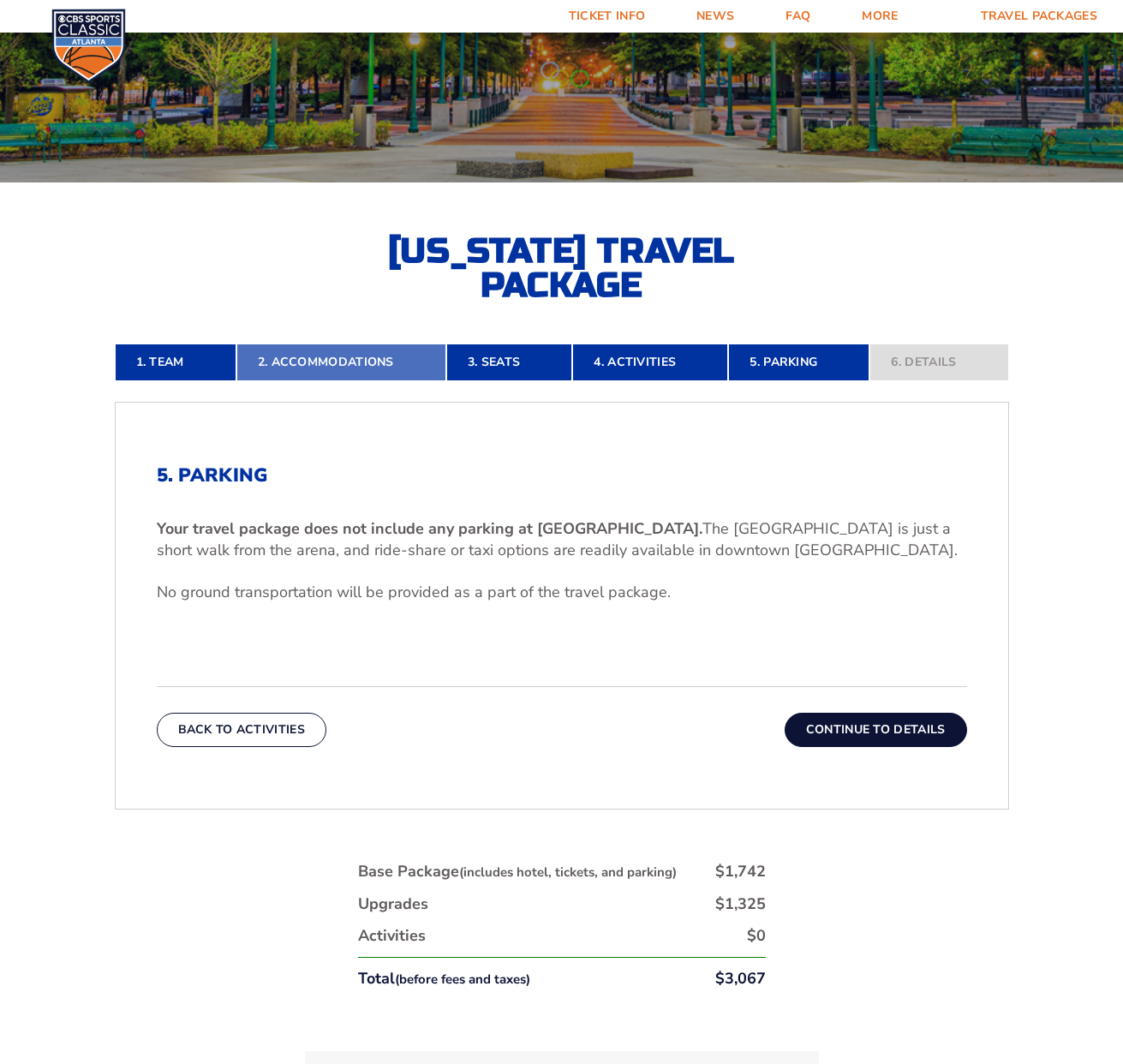
click at [282, 364] on link "2. Accommodations" at bounding box center [342, 362] width 210 height 38
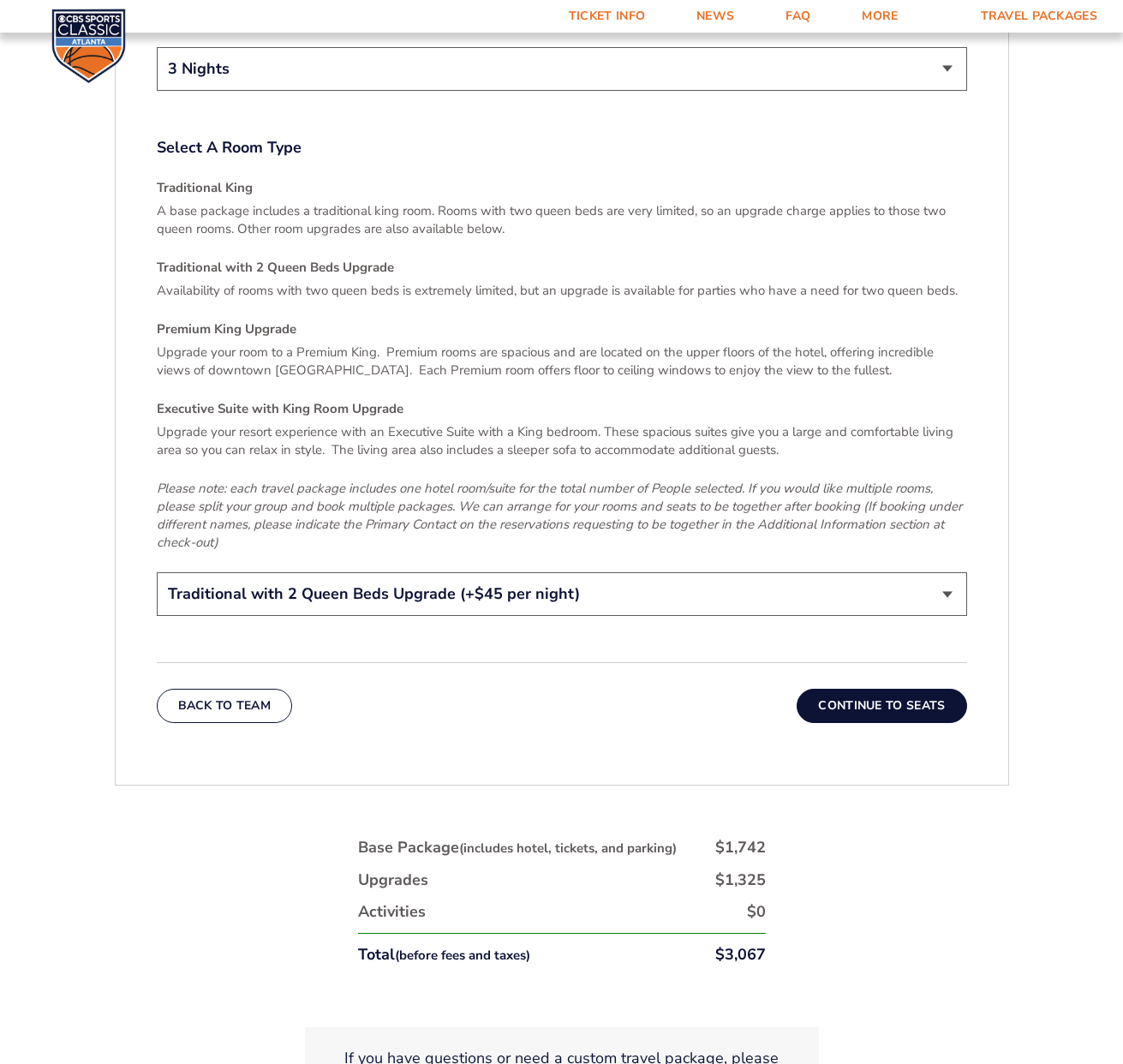
scroll to position [2613, 0]
click at [879, 688] on button "Continue To Seats" at bounding box center [882, 705] width 170 height 34
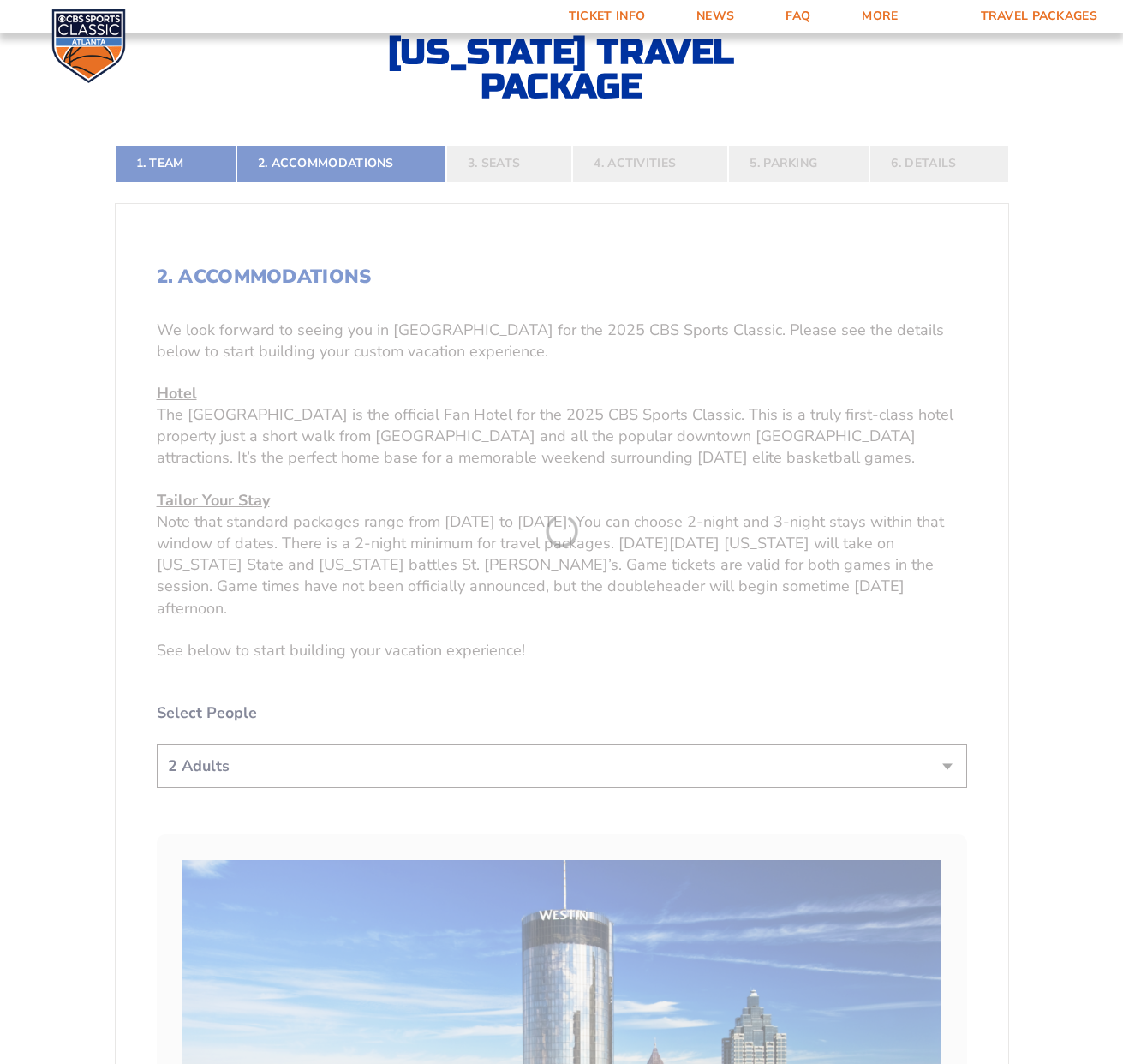
scroll to position [503, 0]
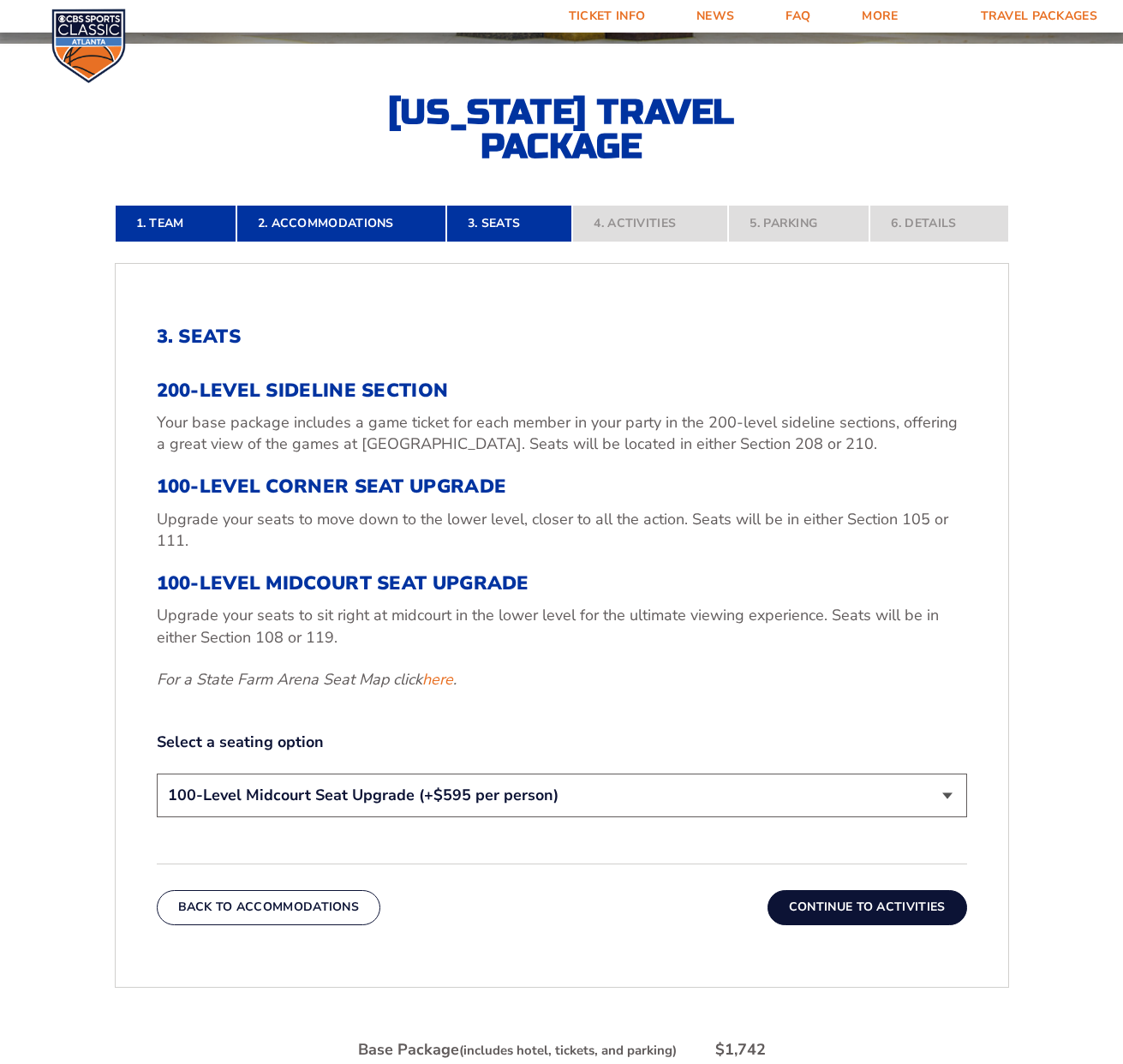
click at [873, 907] on button "Continue To Activities" at bounding box center [867, 906] width 200 height 34
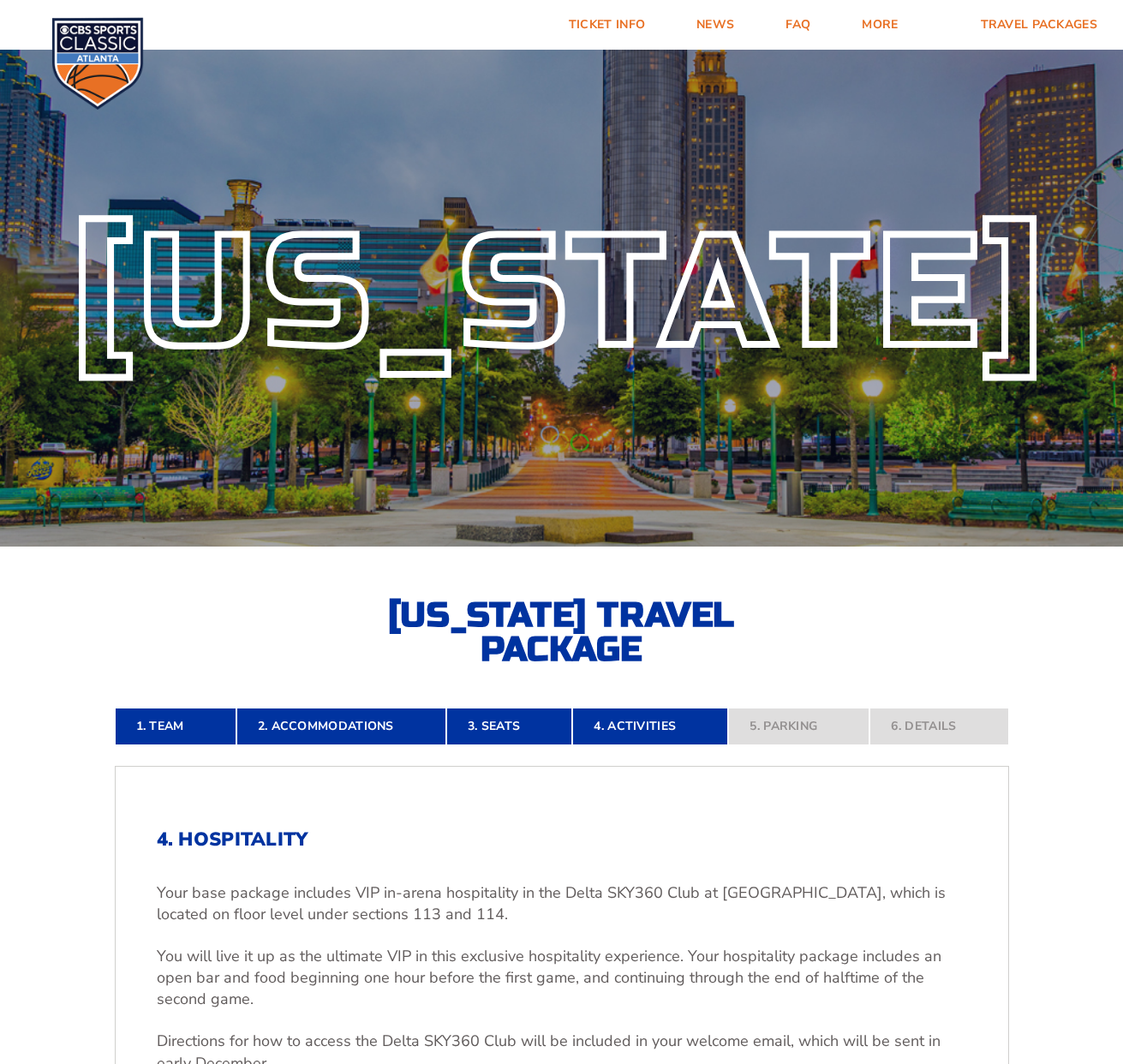
scroll to position [0, 0]
click at [391, 725] on link "2. Accommodations" at bounding box center [342, 726] width 210 height 38
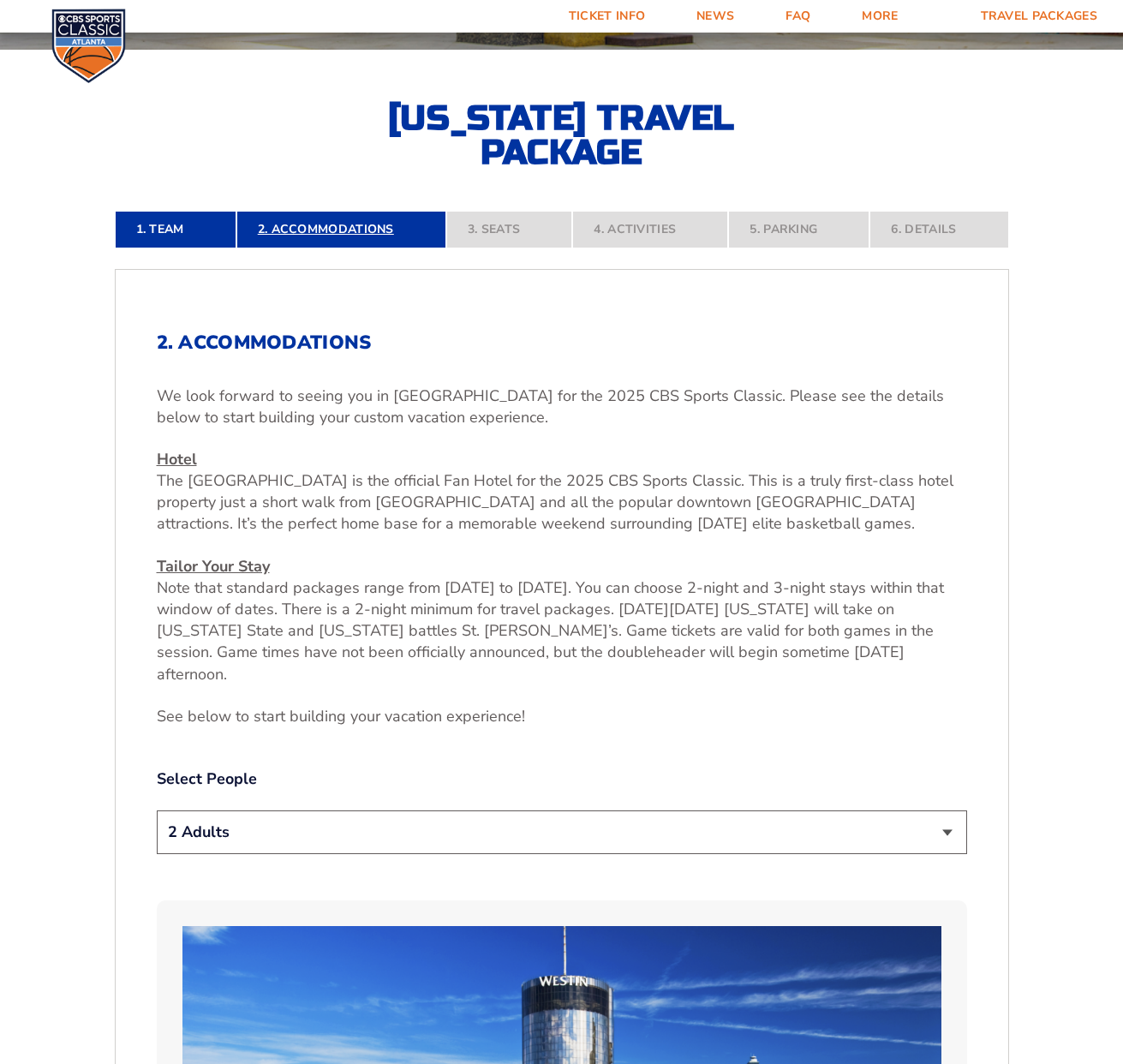
scroll to position [503, 0]
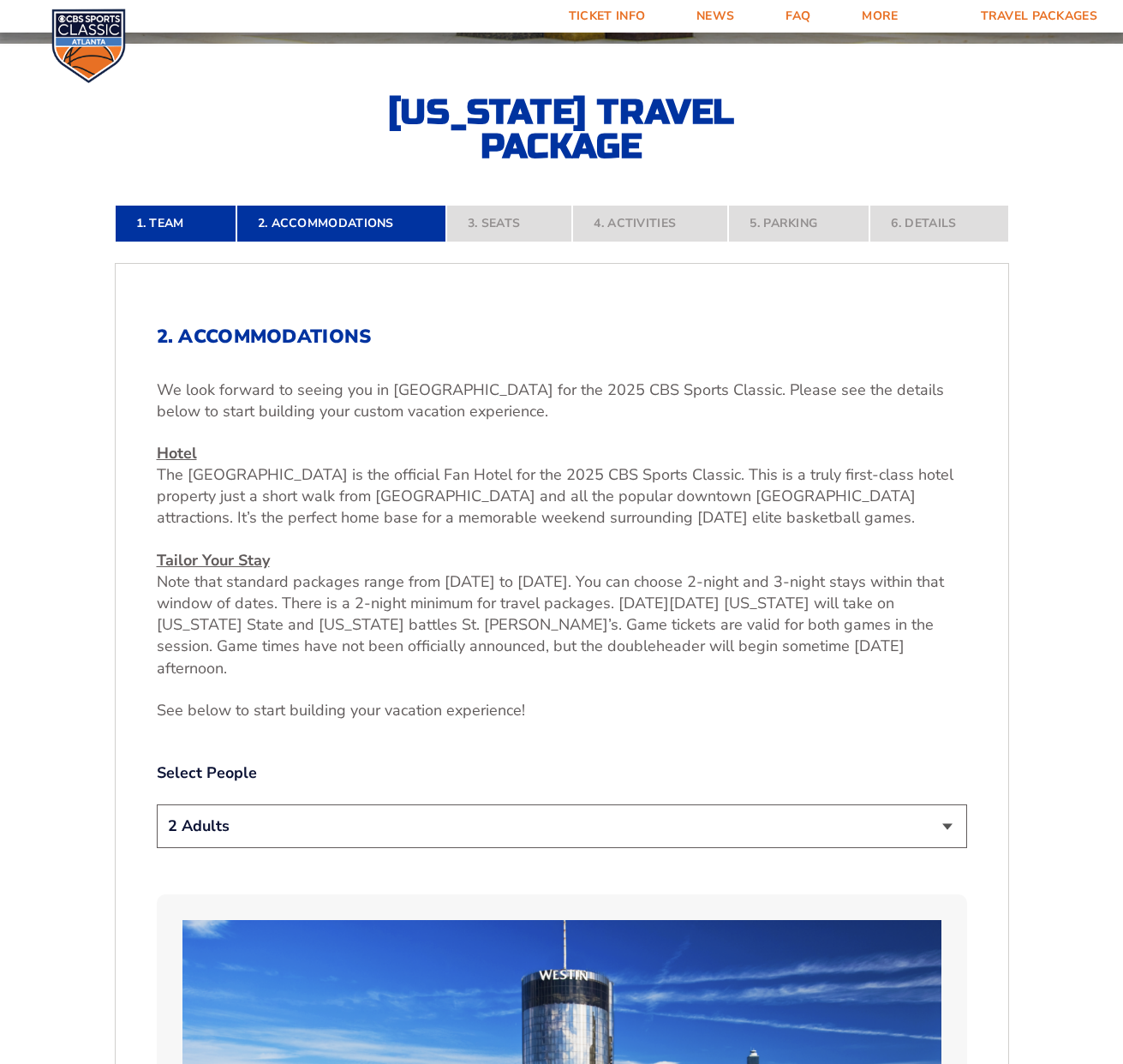
click at [514, 238] on nav "1. Team 2. Accommodations 3. Seats 4. Activities 5. Parking 6. Details" at bounding box center [562, 223] width 894 height 38
click at [919, 223] on nav "1. Team 2. Accommodations 3. Seats 4. Activities 5. Parking 6. Details" at bounding box center [562, 223] width 894 height 38
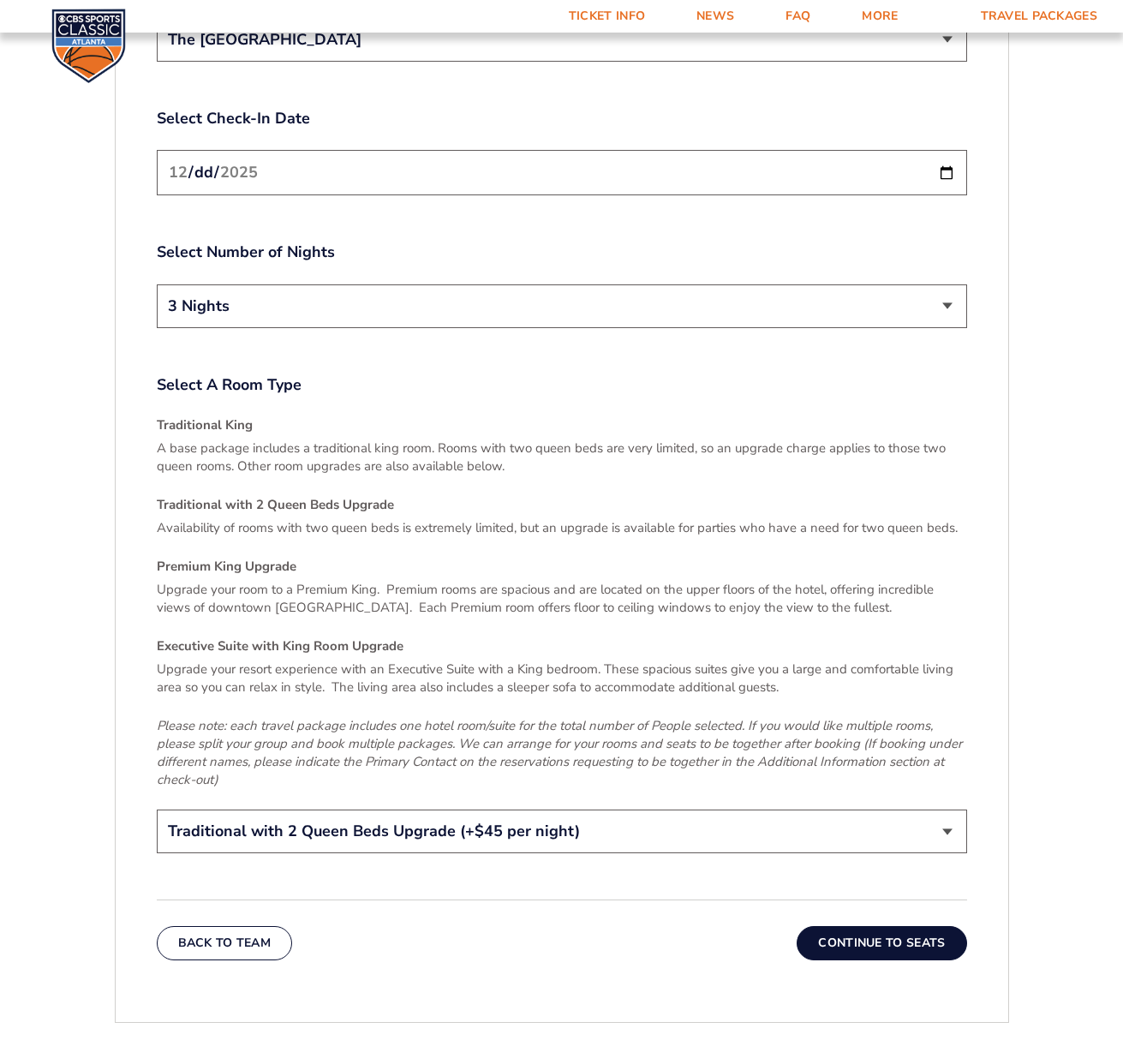
scroll to position [2379, 0]
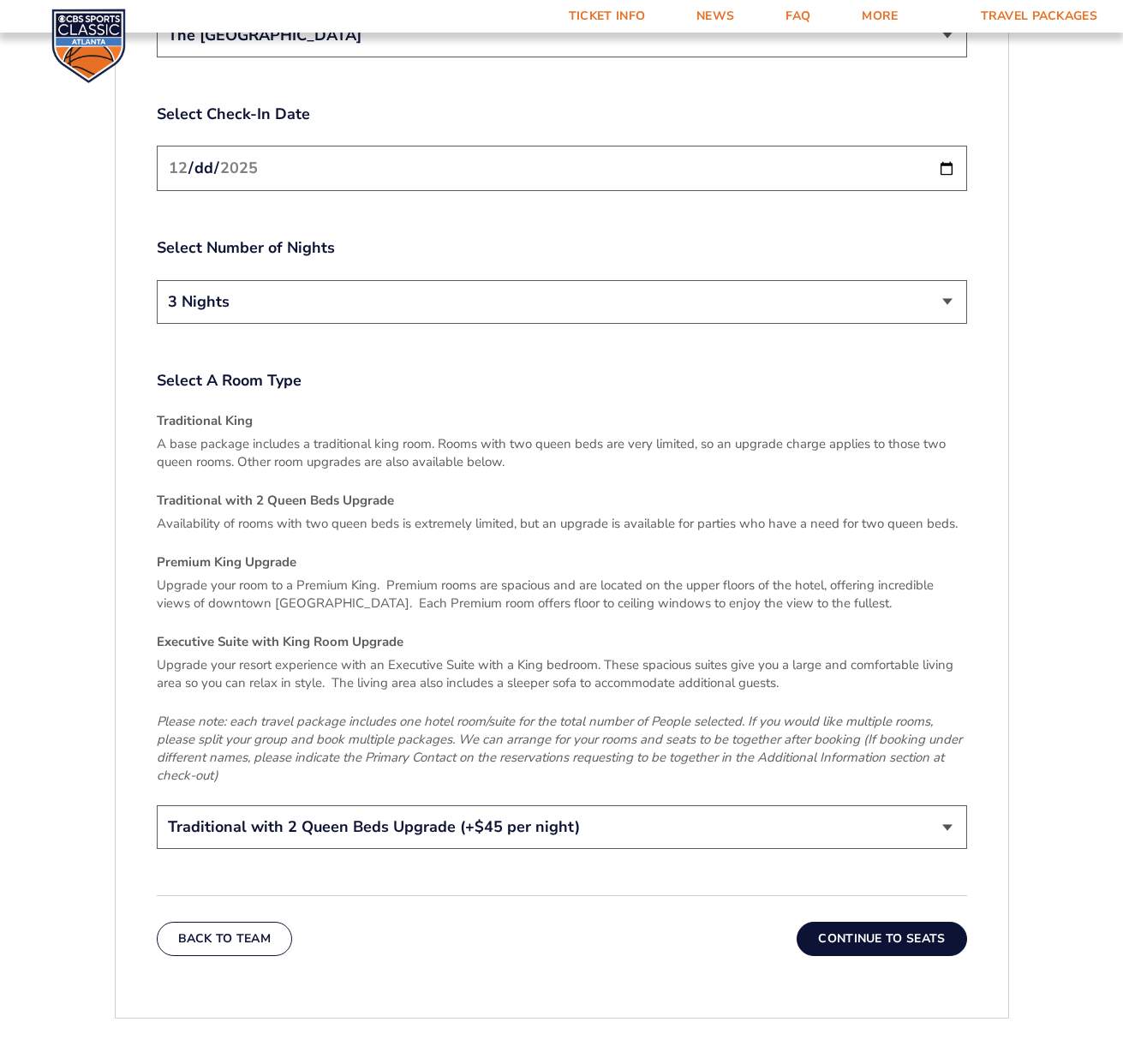
click at [944, 922] on button "Continue To Seats" at bounding box center [882, 939] width 170 height 34
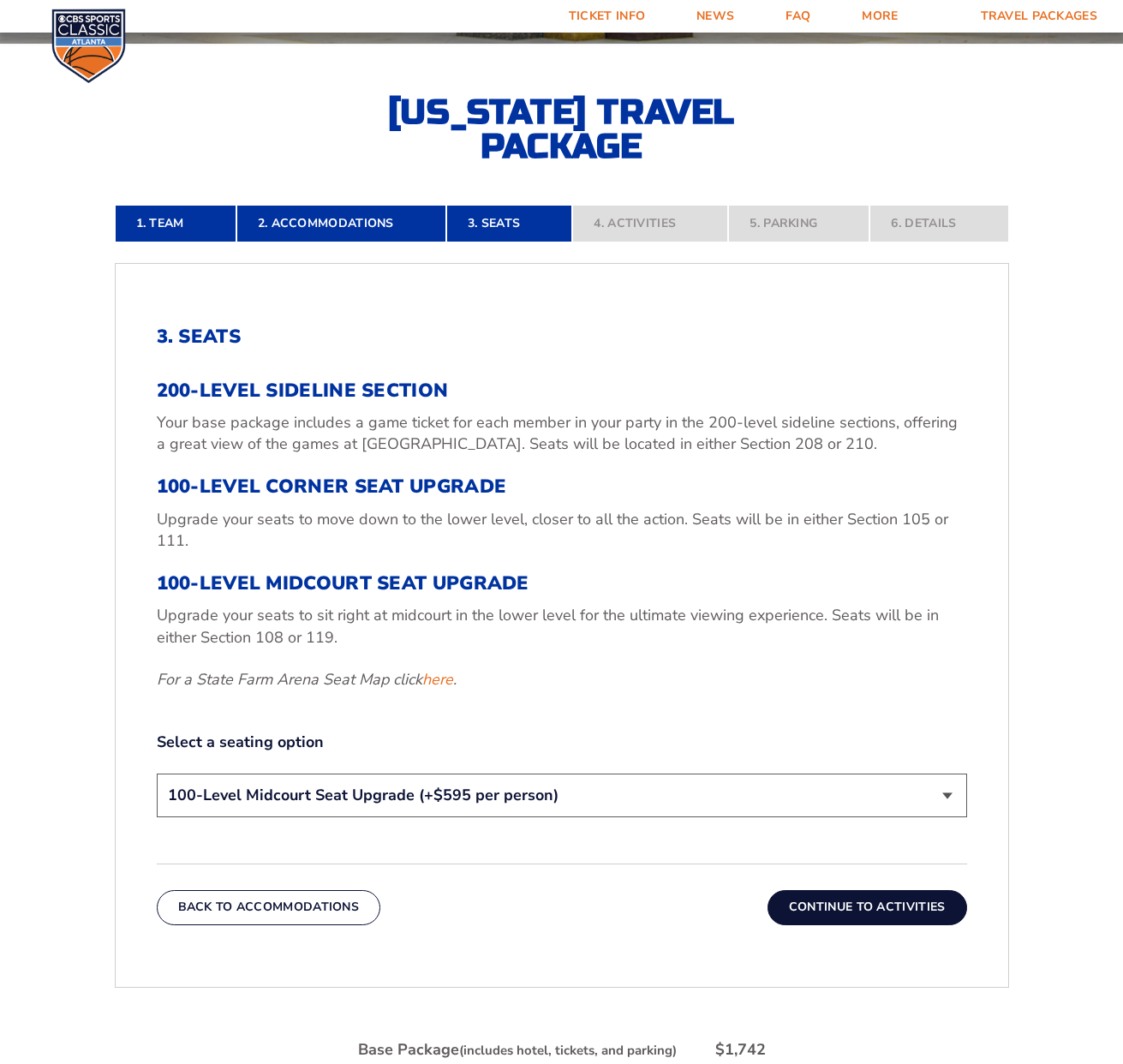
scroll to position [506, 1]
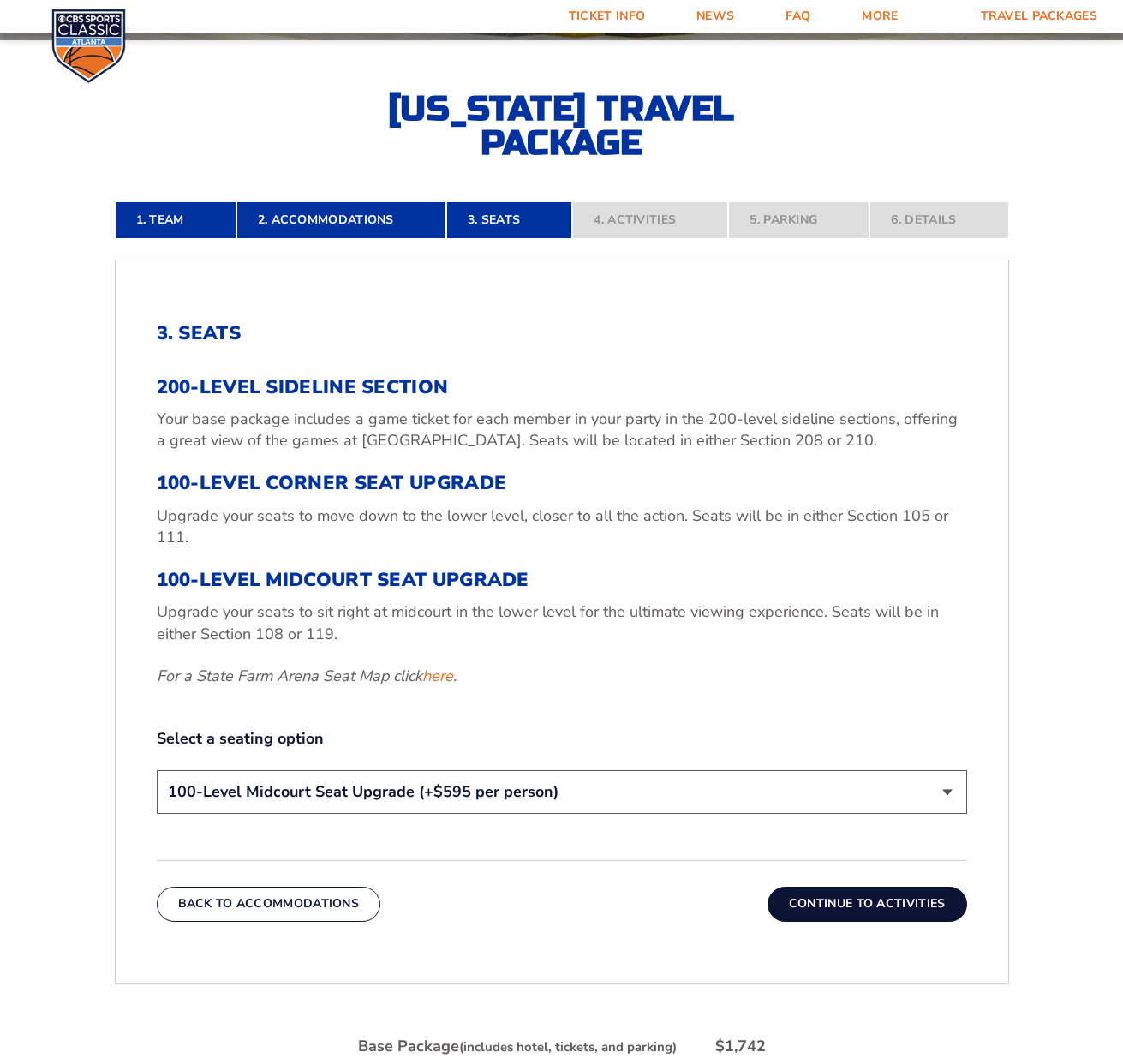
click at [908, 908] on button "Continue To Activities" at bounding box center [867, 903] width 200 height 34
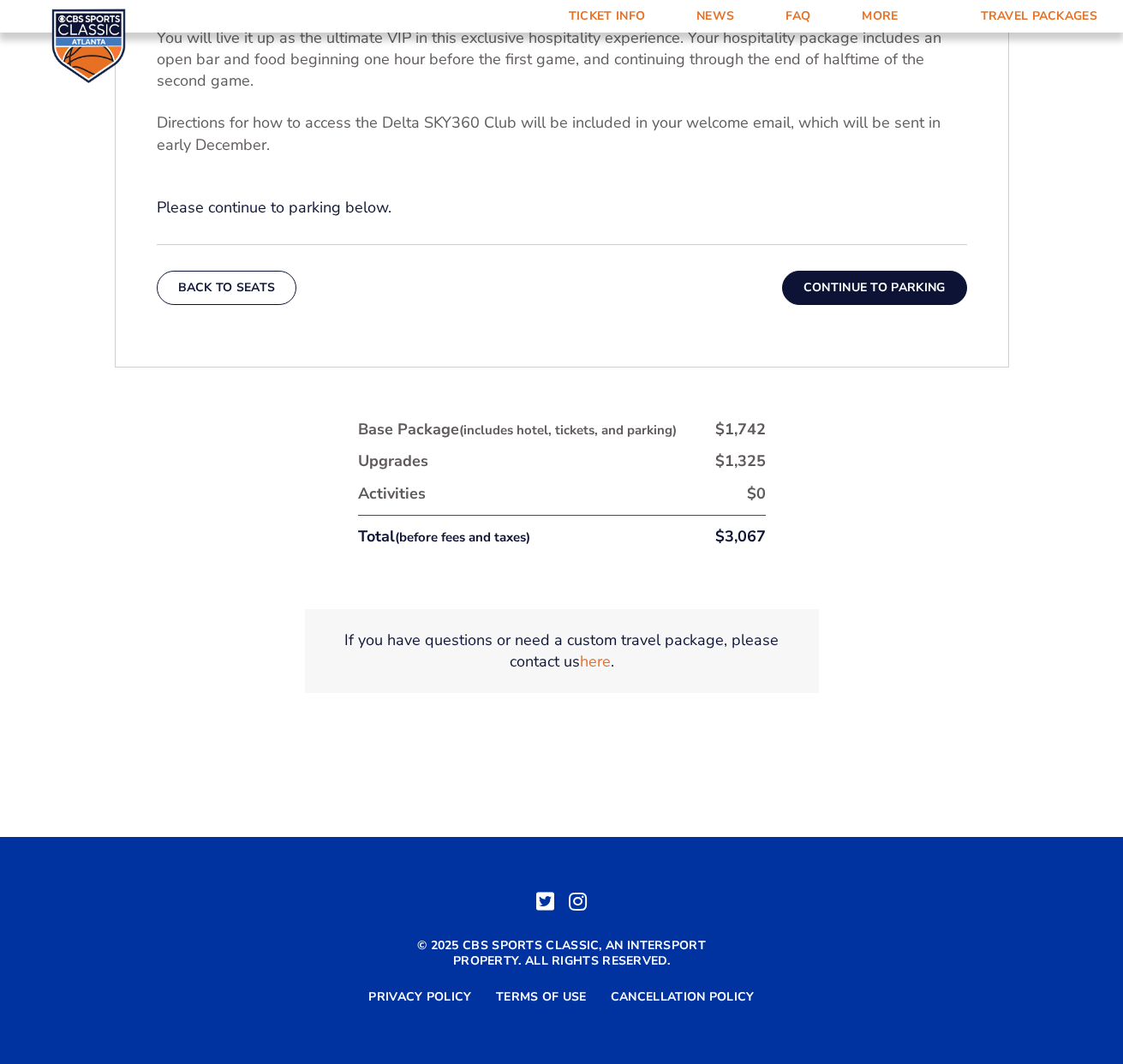
scroll to position [918, 0]
click at [598, 660] on link "here" at bounding box center [595, 662] width 31 height 21
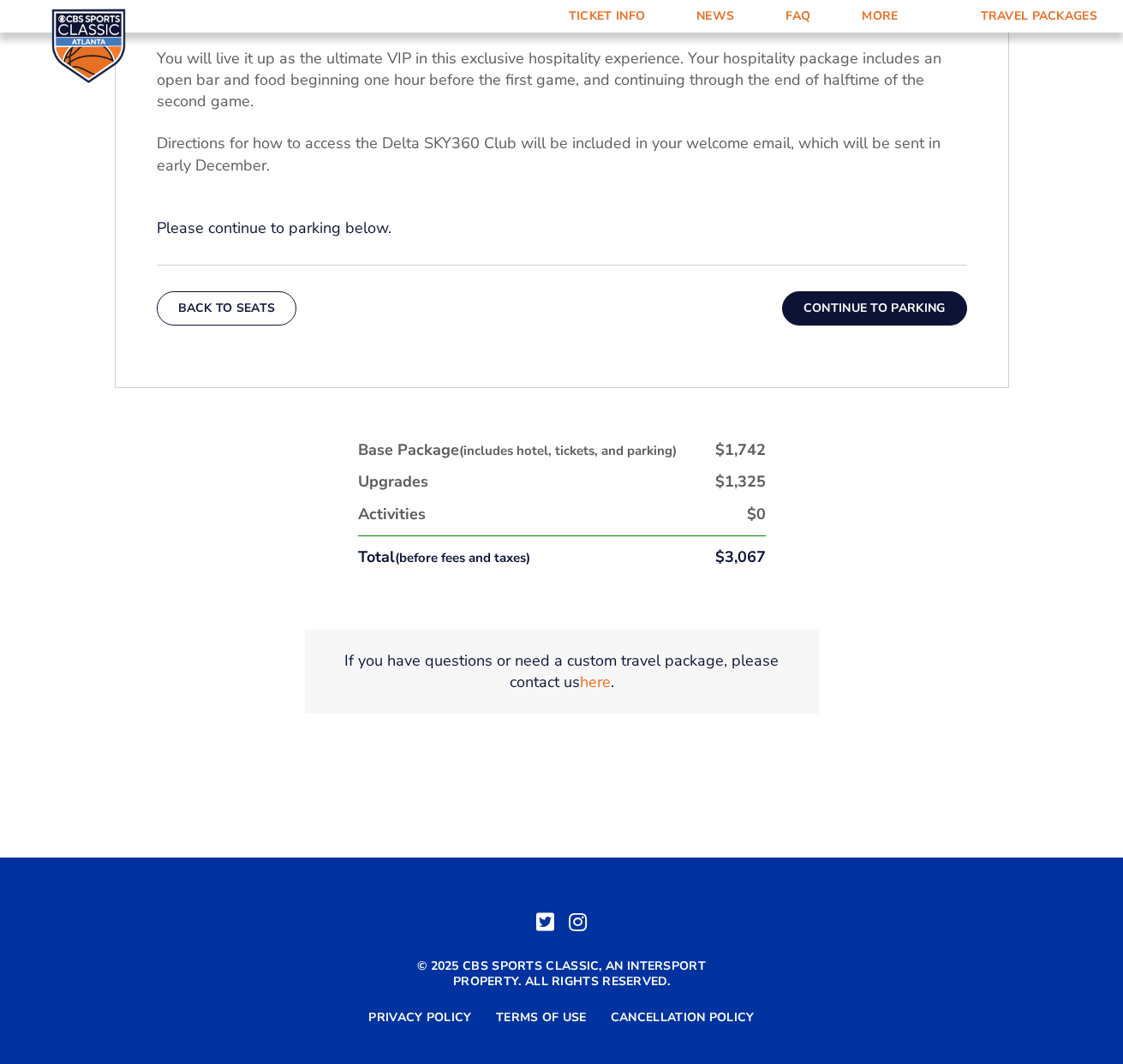
scroll to position [900, 0]
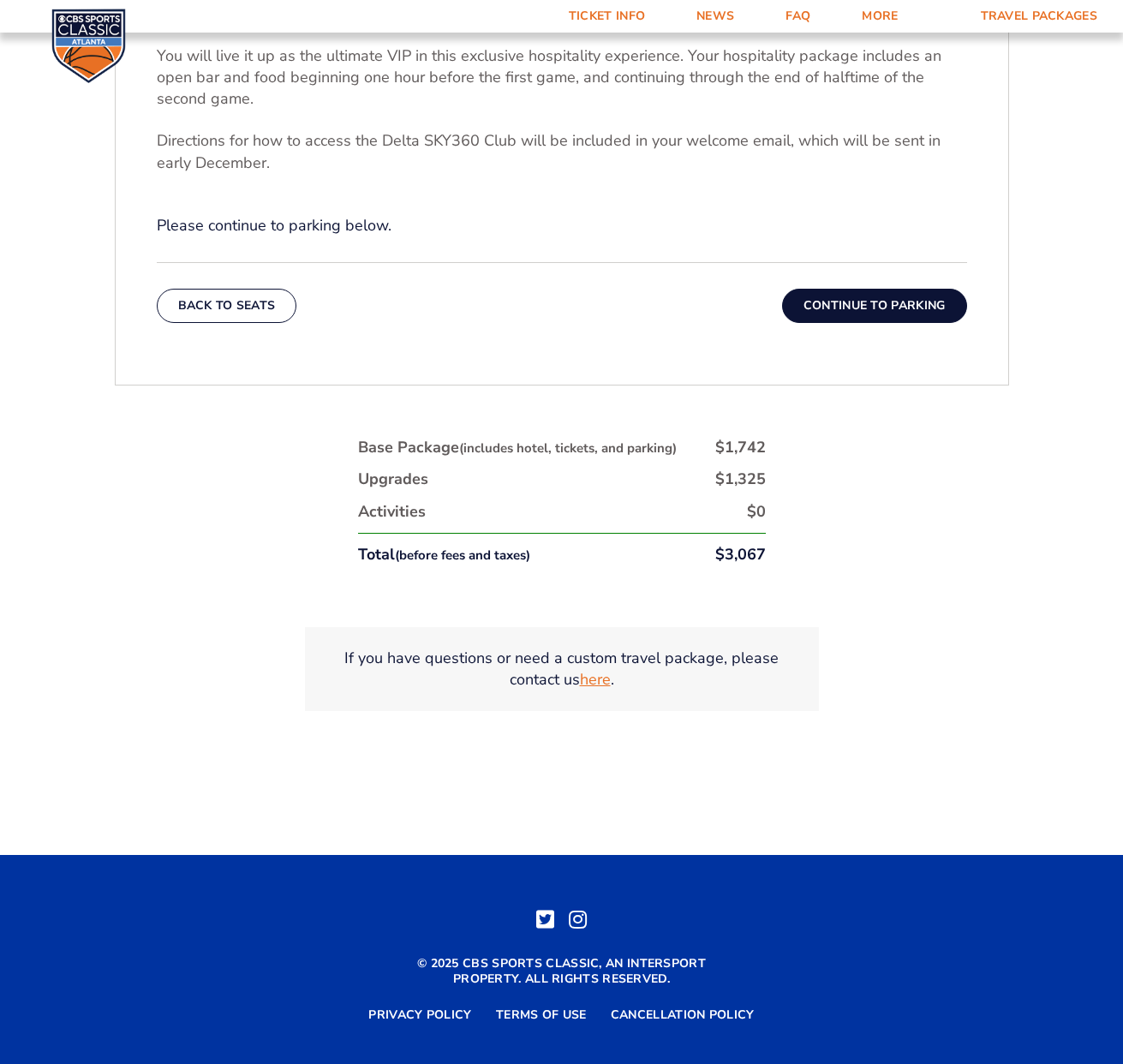
click at [605, 682] on link "here" at bounding box center [595, 680] width 31 height 21
